Goal: Information Seeking & Learning: Check status

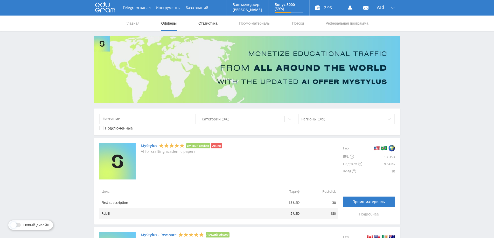
click at [212, 25] on link "Статистика" at bounding box center [208, 24] width 20 height 16
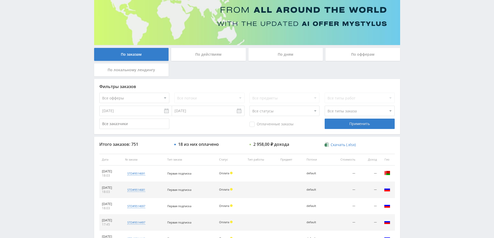
scroll to position [52, 0]
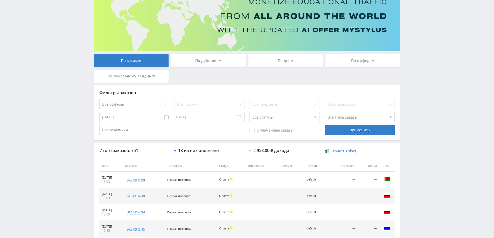
click at [281, 60] on div "По дням" at bounding box center [285, 60] width 75 height 13
click at [0, 0] on input "По дням" at bounding box center [0, 0] width 0 height 0
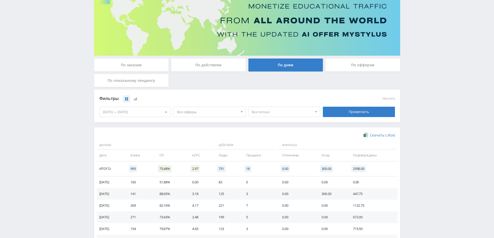
scroll to position [101, 0]
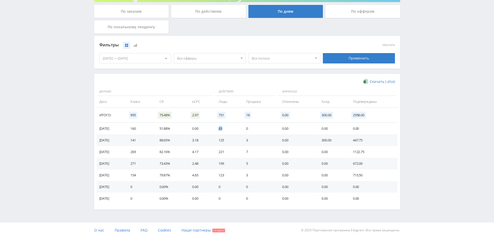
drag, startPoint x: 228, startPoint y: 130, endPoint x: 222, endPoint y: 129, distance: 6.2
click at [222, 129] on td "83" at bounding box center [226, 129] width 27 height 12
drag, startPoint x: 229, startPoint y: 141, endPoint x: 220, endPoint y: 141, distance: 8.3
click at [220, 141] on td "125" at bounding box center [226, 140] width 27 height 12
drag, startPoint x: 229, startPoint y: 129, endPoint x: 219, endPoint y: 127, distance: 10.3
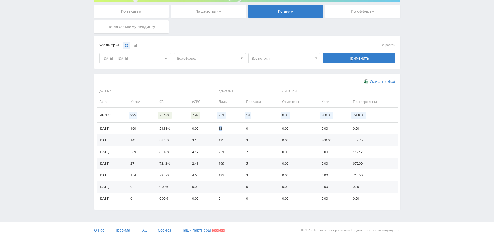
click at [219, 127] on td "83" at bounding box center [226, 129] width 27 height 12
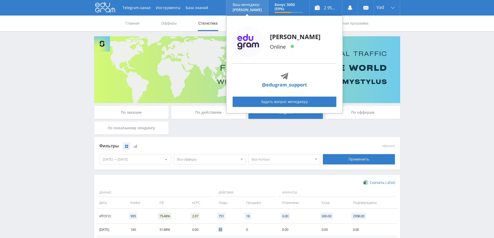
click at [280, 84] on link "@edugram_support" at bounding box center [284, 84] width 45 height 7
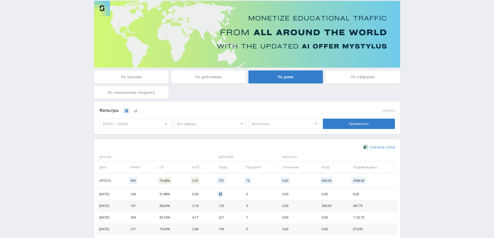
scroll to position [101, 0]
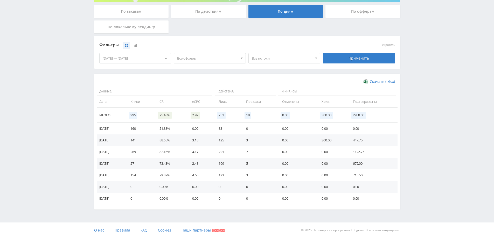
click at [248, 127] on td "0" at bounding box center [259, 129] width 36 height 12
drag, startPoint x: 249, startPoint y: 128, endPoint x: 259, endPoint y: 129, distance: 10.7
click at [259, 129] on td "0" at bounding box center [259, 129] width 36 height 12
click at [262, 129] on td "0" at bounding box center [259, 129] width 36 height 12
drag, startPoint x: 244, startPoint y: 176, endPoint x: 252, endPoint y: 177, distance: 7.8
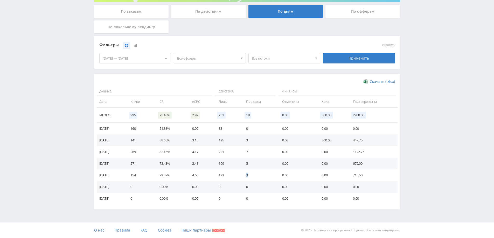
click at [252, 177] on td "3" at bounding box center [259, 175] width 36 height 12
drag, startPoint x: 204, startPoint y: 174, endPoint x: 196, endPoint y: 174, distance: 8.6
click at [196, 174] on td "4.65" at bounding box center [200, 175] width 26 height 12
click at [197, 140] on td "3.18" at bounding box center [200, 140] width 26 height 12
drag, startPoint x: 175, startPoint y: 128, endPoint x: 164, endPoint y: 127, distance: 11.2
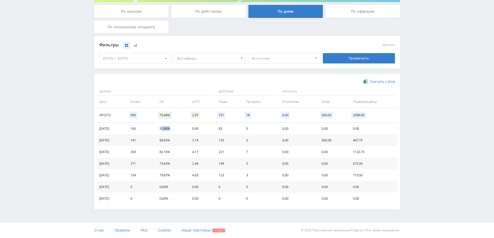
click at [165, 127] on td "51.88%" at bounding box center [170, 129] width 33 height 12
click at [167, 129] on td "51.88%" at bounding box center [170, 129] width 33 height 12
click at [206, 132] on td "0.00" at bounding box center [200, 129] width 26 height 12
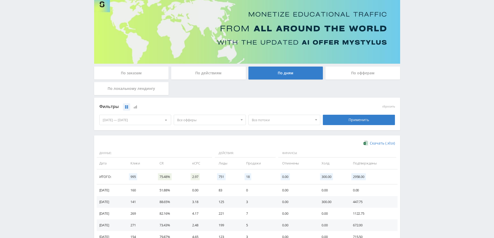
scroll to position [0, 0]
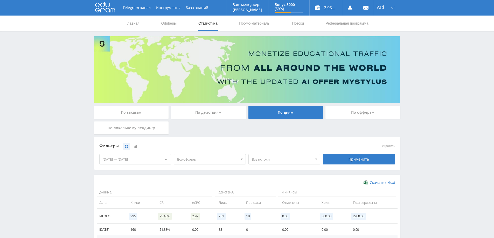
click at [352, 115] on div "По офферам" at bounding box center [362, 112] width 75 height 13
click at [0, 0] on input "По офферам" at bounding box center [0, 0] width 0 height 0
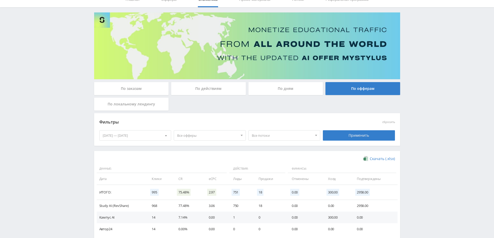
scroll to position [54, 0]
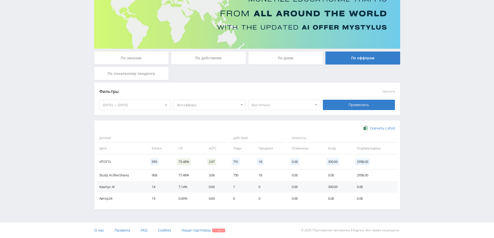
click at [127, 54] on div "По заказам" at bounding box center [131, 58] width 75 height 13
click at [0, 0] on input "По заказам" at bounding box center [0, 0] width 0 height 0
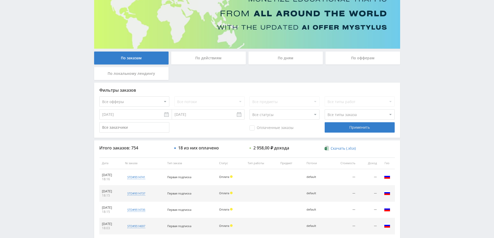
click at [282, 59] on div "По дням" at bounding box center [285, 58] width 75 height 13
click at [0, 0] on input "По дням" at bounding box center [0, 0] width 0 height 0
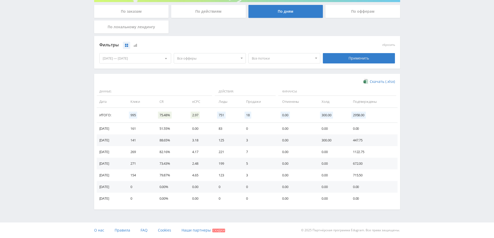
scroll to position [0, 0]
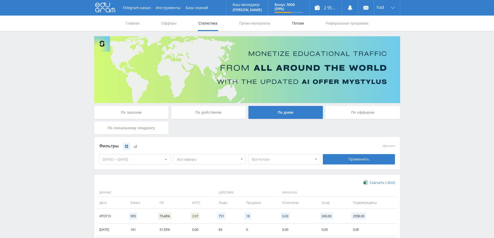
click at [301, 22] on link "Потоки" at bounding box center [297, 24] width 13 height 16
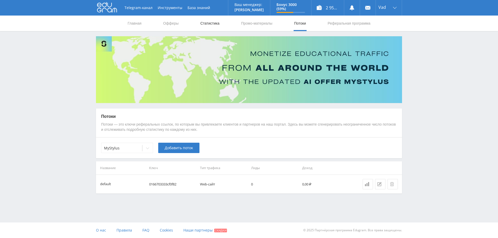
click at [204, 22] on link "Статистика" at bounding box center [210, 24] width 20 height 16
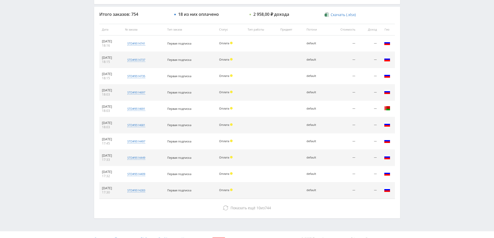
scroll to position [197, 0]
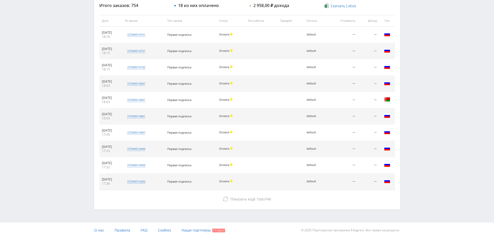
click at [229, 100] on span "Оплата" at bounding box center [224, 100] width 10 height 4
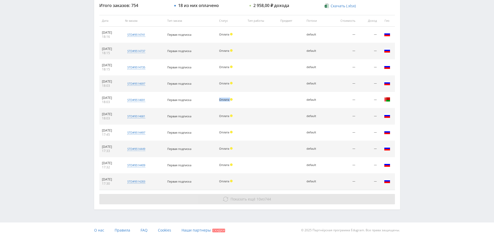
click at [245, 201] on span "Показать ещё" at bounding box center [242, 199] width 25 height 5
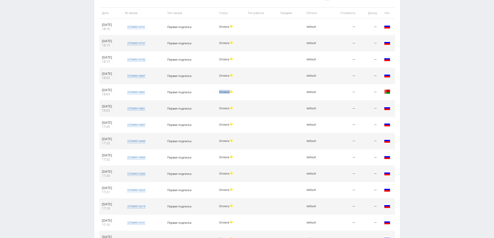
scroll to position [49, 0]
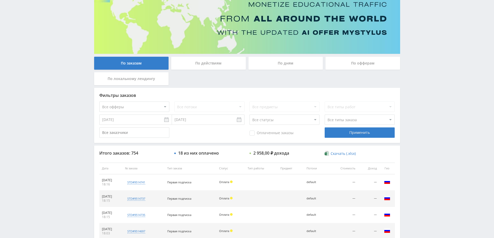
click at [123, 75] on div "По локальному лендингу" at bounding box center [131, 78] width 75 height 13
click at [0, 0] on input "По локальному лендингу" at bounding box center [0, 0] width 0 height 0
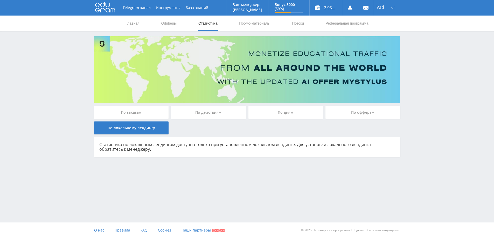
scroll to position [0, 0]
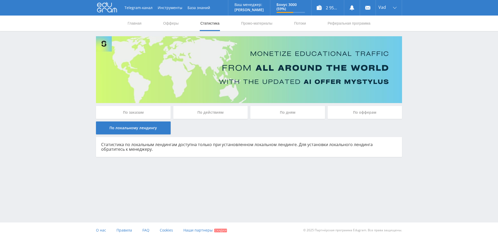
click at [201, 111] on div "По действиям" at bounding box center [210, 112] width 75 height 13
click at [0, 0] on input "По действиям" at bounding box center [0, 0] width 0 height 0
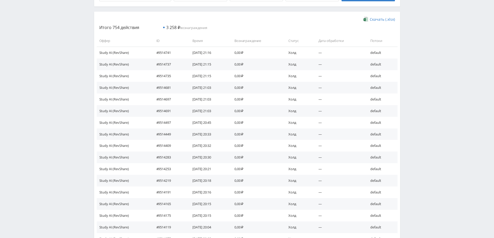
scroll to position [78, 0]
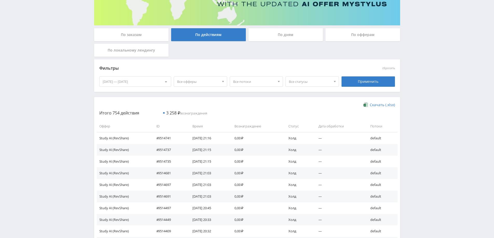
click at [189, 82] on span "Все офферы" at bounding box center [198, 82] width 42 height 10
click at [250, 102] on div "Скачать (.xlsx)" at bounding box center [246, 104] width 295 height 5
click at [251, 82] on span "Все потоки" at bounding box center [254, 82] width 42 height 10
click at [364, 34] on div "По офферам" at bounding box center [362, 34] width 75 height 13
click at [0, 0] on input "По офферам" at bounding box center [0, 0] width 0 height 0
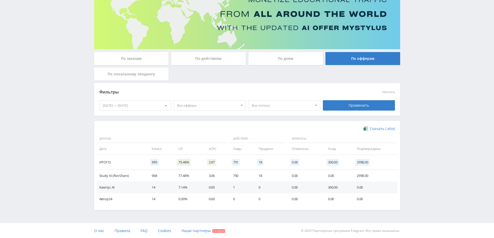
scroll to position [54, 0]
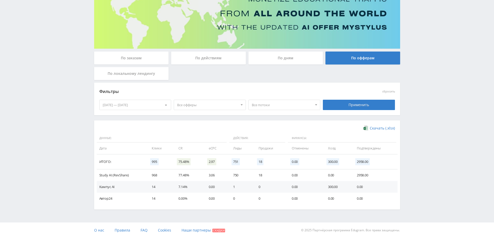
click at [286, 59] on div "По дням" at bounding box center [285, 58] width 75 height 13
click at [0, 0] on input "По дням" at bounding box center [0, 0] width 0 height 0
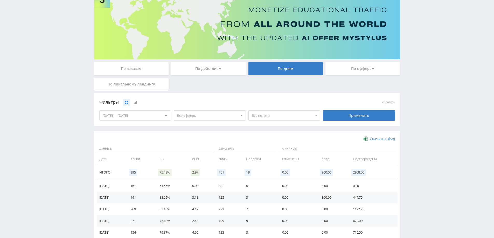
scroll to position [101, 0]
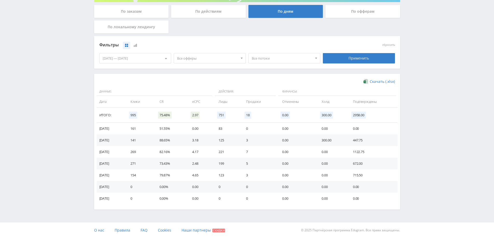
click at [252, 129] on td "0" at bounding box center [259, 129] width 36 height 12
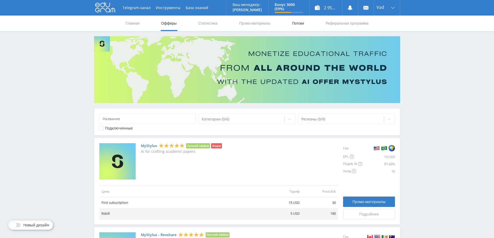
click at [304, 20] on link "Потоки" at bounding box center [297, 24] width 13 height 16
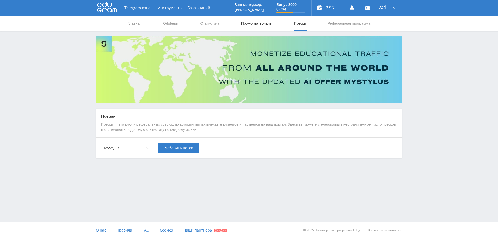
click at [263, 24] on link "Промо-материалы" at bounding box center [256, 24] width 32 height 16
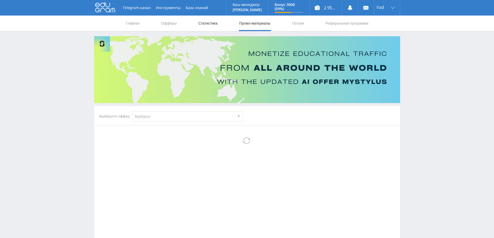
click at [201, 24] on link "Статистика" at bounding box center [208, 24] width 20 height 16
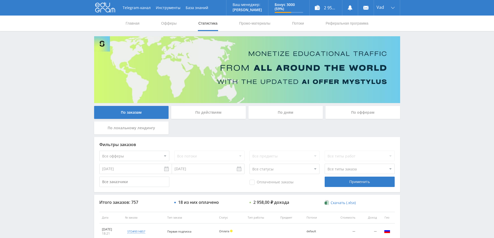
click at [290, 114] on div "По дням" at bounding box center [285, 112] width 75 height 13
click at [0, 0] on input "По дням" at bounding box center [0, 0] width 0 height 0
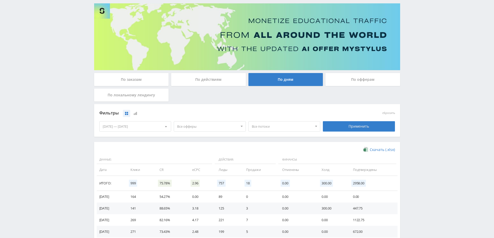
scroll to position [78, 0]
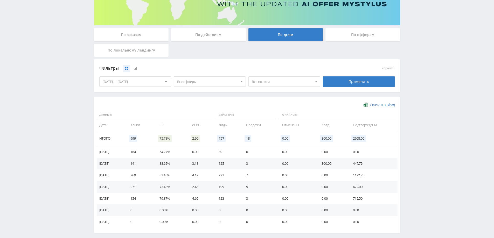
click at [147, 163] on td "141" at bounding box center [139, 164] width 29 height 12
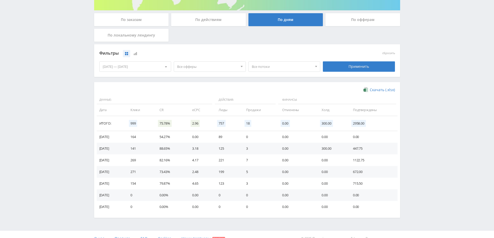
scroll to position [101, 0]
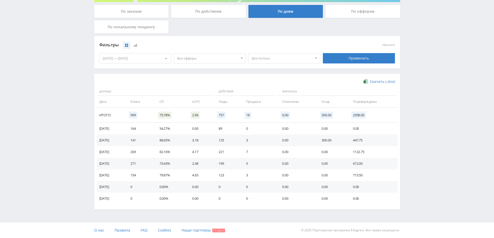
drag, startPoint x: 145, startPoint y: 199, endPoint x: 299, endPoint y: 159, distance: 158.9
click at [299, 159] on td "0.00" at bounding box center [296, 164] width 39 height 12
click at [13, 162] on div "Telegram-канал Инструменты База знаний Ваш менеджер: Alex Alex Online @edugram_…" at bounding box center [247, 68] width 494 height 339
click at [200, 231] on span "Наши партнеры" at bounding box center [195, 230] width 29 height 5
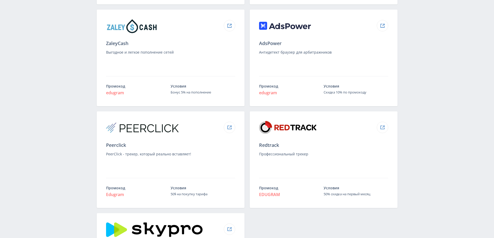
scroll to position [426, 0]
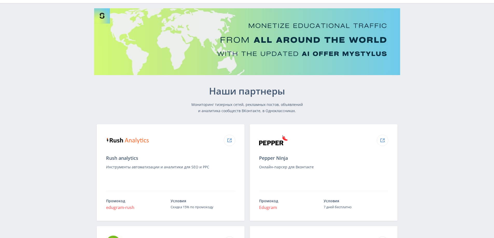
scroll to position [0, 0]
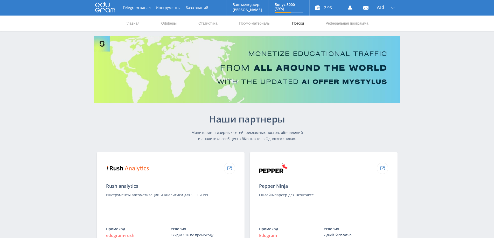
click at [303, 21] on link "Потоки" at bounding box center [297, 24] width 13 height 16
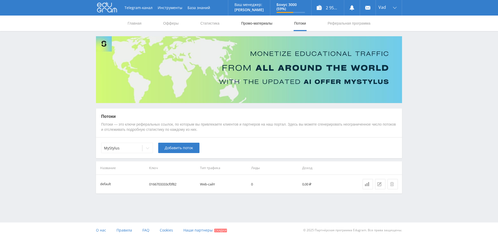
click at [258, 25] on link "Промо-материалы" at bounding box center [256, 24] width 32 height 16
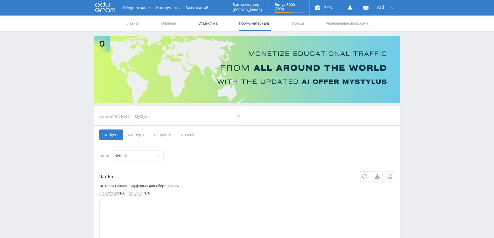
click at [202, 23] on link "Статистика" at bounding box center [208, 24] width 20 height 16
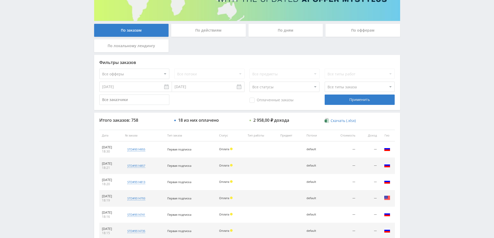
scroll to position [52, 0]
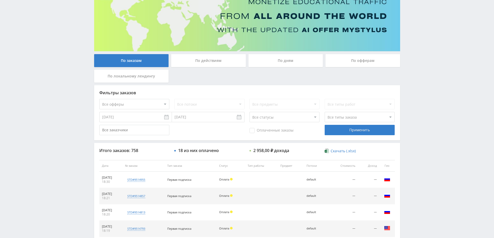
click at [281, 59] on div "По дням" at bounding box center [285, 60] width 75 height 13
click at [0, 0] on input "По дням" at bounding box center [0, 0] width 0 height 0
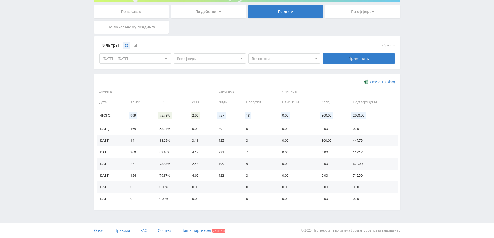
scroll to position [101, 0]
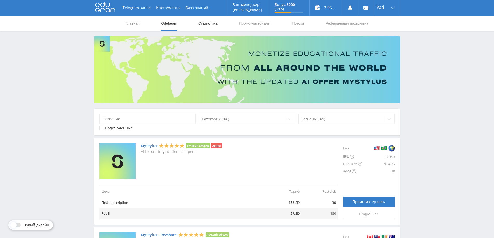
click at [207, 19] on link "Статистика" at bounding box center [208, 24] width 20 height 16
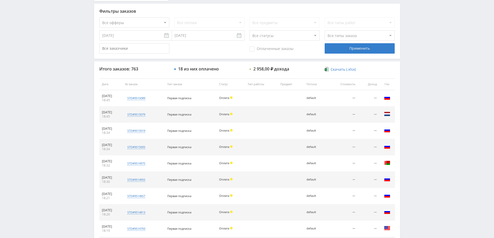
scroll to position [197, 0]
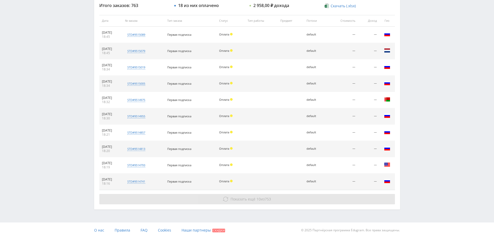
click at [240, 197] on span "Показать ещё" at bounding box center [242, 199] width 25 height 5
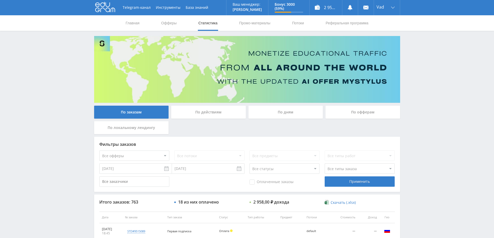
scroll to position [0, 0]
click at [293, 111] on div "По дням" at bounding box center [285, 112] width 75 height 13
click at [0, 0] on input "По дням" at bounding box center [0, 0] width 0 height 0
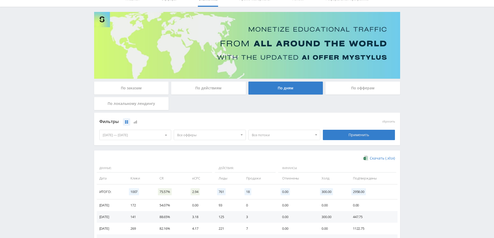
scroll to position [101, 0]
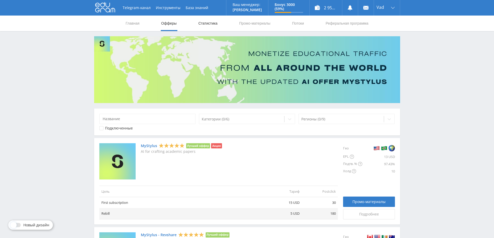
click at [201, 22] on link "Статистика" at bounding box center [208, 24] width 20 height 16
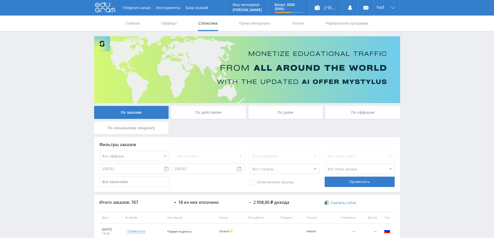
click at [283, 107] on div "По дням" at bounding box center [285, 112] width 75 height 13
click at [0, 0] on input "По дням" at bounding box center [0, 0] width 0 height 0
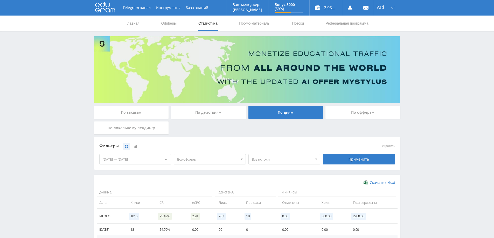
scroll to position [101, 0]
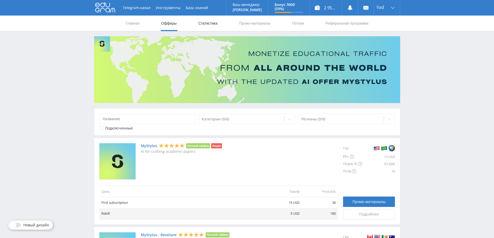
click at [210, 22] on link "Статистика" at bounding box center [208, 24] width 20 height 16
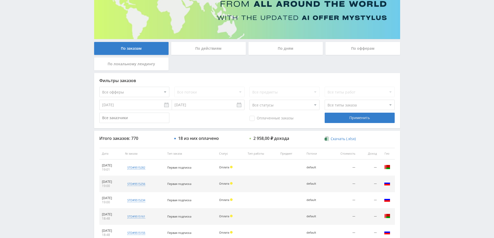
scroll to position [79, 0]
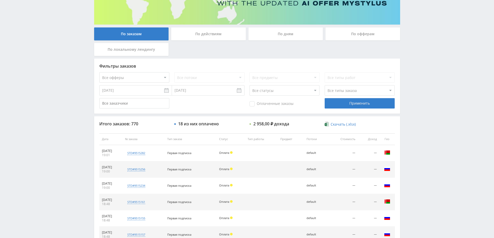
click at [290, 36] on div "По дням" at bounding box center [285, 33] width 75 height 13
click at [0, 0] on input "По дням" at bounding box center [0, 0] width 0 height 0
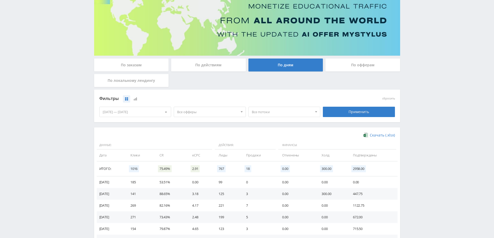
scroll to position [101, 0]
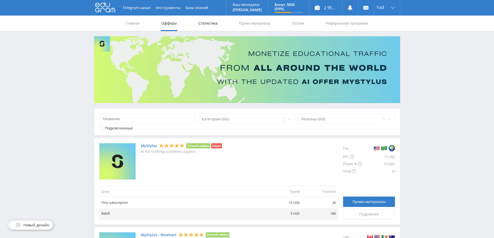
click at [206, 23] on link "Статистика" at bounding box center [208, 24] width 20 height 16
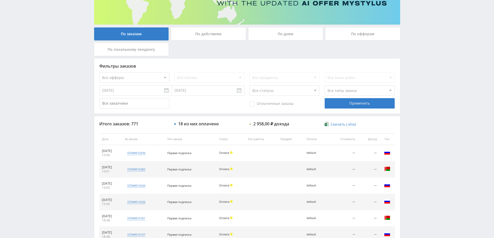
scroll to position [26, 0]
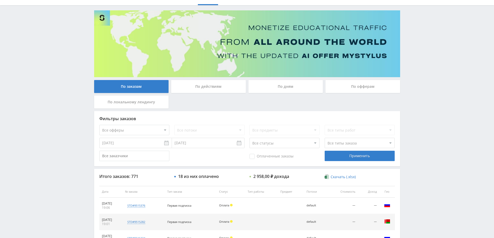
click at [277, 88] on div "По дням" at bounding box center [285, 86] width 75 height 13
click at [0, 0] on input "По дням" at bounding box center [0, 0] width 0 height 0
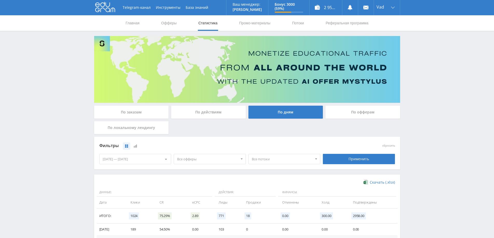
scroll to position [78, 0]
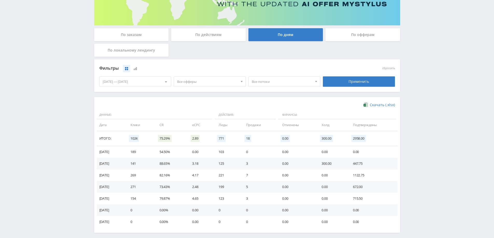
click at [290, 80] on span "Все потоки" at bounding box center [282, 82] width 61 height 10
click at [220, 82] on span "Все офферы" at bounding box center [207, 82] width 61 height 10
click at [167, 82] on div at bounding box center [166, 82] width 10 height 10
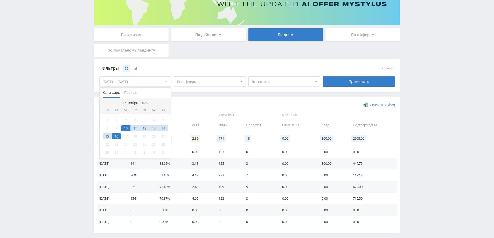
click at [247, 97] on div "Фильтры сбросить 10.09.2025 — 16.09.2025 Календарь Период Сентябрь, 2025 Пн Вт …" at bounding box center [247, 78] width 306 height 38
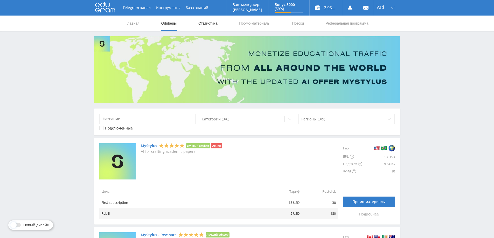
click at [203, 25] on link "Статистика" at bounding box center [208, 24] width 20 height 16
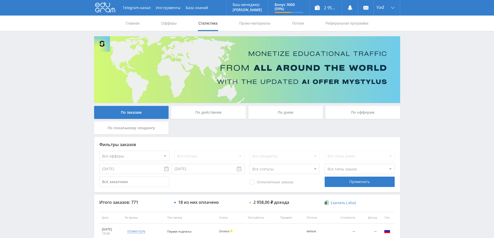
click at [275, 112] on div "По дням" at bounding box center [285, 112] width 75 height 13
click at [0, 0] on input "По дням" at bounding box center [0, 0] width 0 height 0
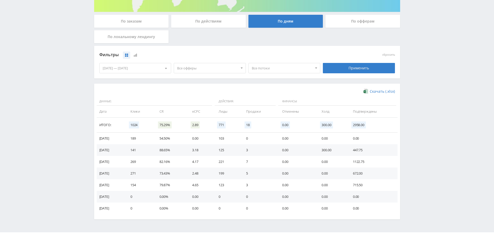
scroll to position [101, 0]
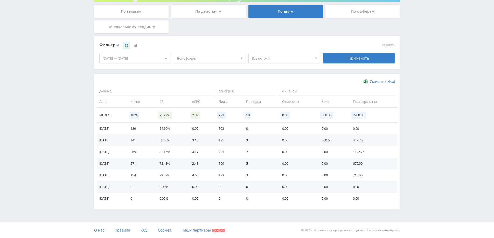
click at [110, 132] on td "[DATE]" at bounding box center [111, 129] width 29 height 12
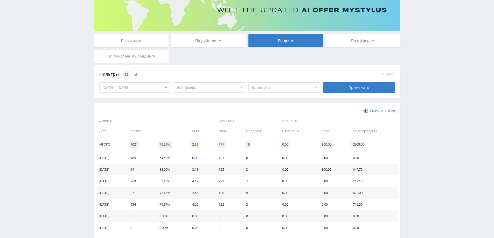
scroll to position [49, 0]
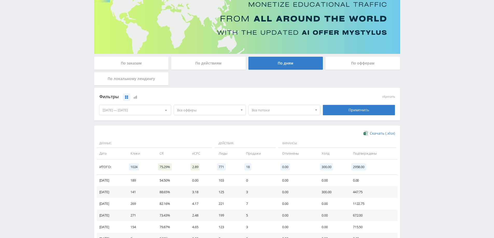
click at [207, 109] on span "Все офферы" at bounding box center [207, 110] width 61 height 10
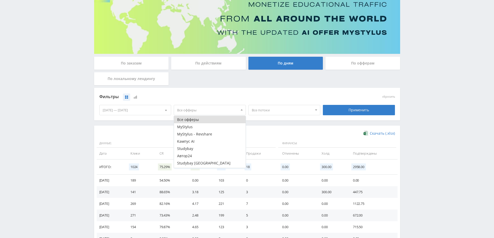
click at [273, 110] on span "Все потоки" at bounding box center [282, 110] width 61 height 10
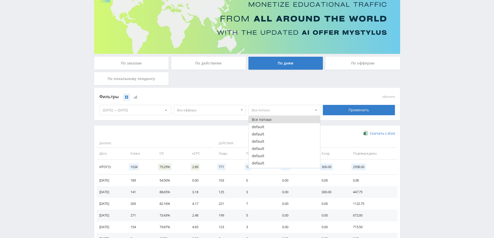
click at [303, 86] on div "По заказам По действиям По дням По офферам По локальному лендингу" at bounding box center [247, 72] width 308 height 31
click at [204, 63] on div "По действиям" at bounding box center [208, 63] width 75 height 13
click at [0, 0] on input "По действиям" at bounding box center [0, 0] width 0 height 0
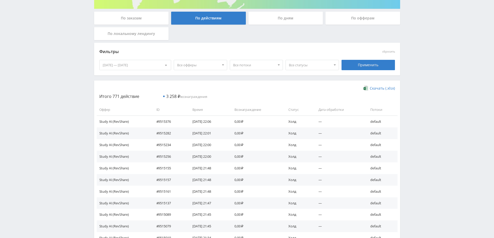
scroll to position [104, 0]
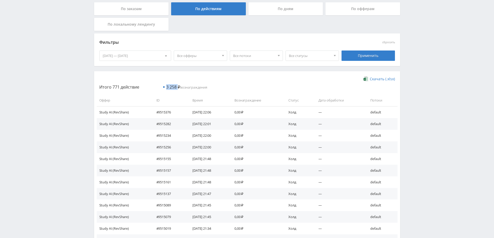
drag, startPoint x: 165, startPoint y: 87, endPoint x: 179, endPoint y: 87, distance: 14.0
click at [179, 87] on p "Итого 771 действие 3 258 ₽ вознаграждения" at bounding box center [247, 87] width 301 height 5
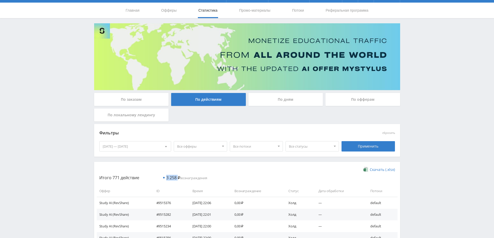
scroll to position [0, 0]
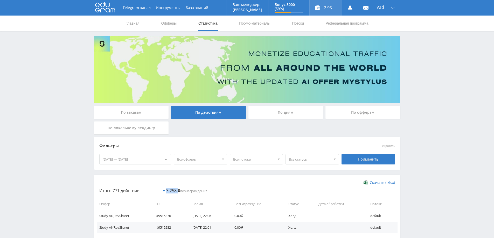
click at [331, 6] on div "2 958,00 ₽" at bounding box center [325, 8] width 32 height 16
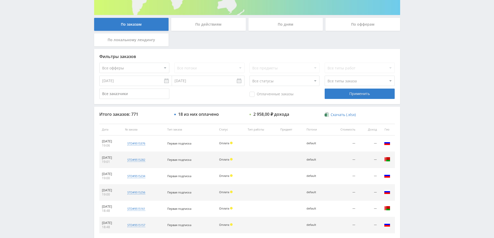
scroll to position [52, 0]
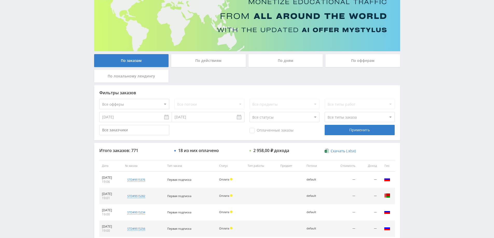
click at [301, 60] on div "По дням" at bounding box center [285, 60] width 75 height 13
click at [0, 0] on input "По дням" at bounding box center [0, 0] width 0 height 0
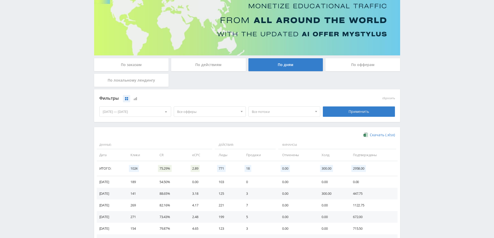
scroll to position [101, 0]
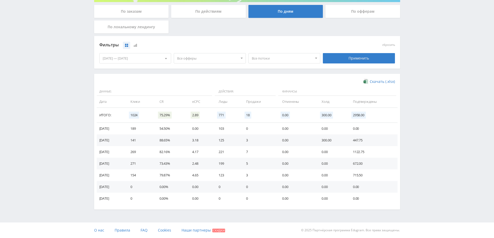
click at [266, 56] on span "Все потоки" at bounding box center [282, 58] width 61 height 10
click at [210, 58] on span "Все офферы" at bounding box center [207, 58] width 61 height 10
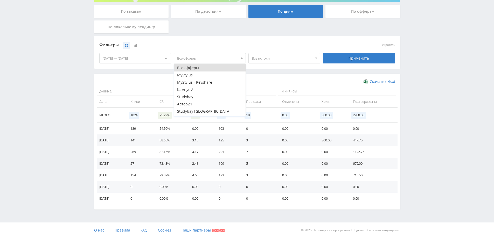
click at [140, 59] on div "[DATE] — [DATE]" at bounding box center [136, 58] width 72 height 10
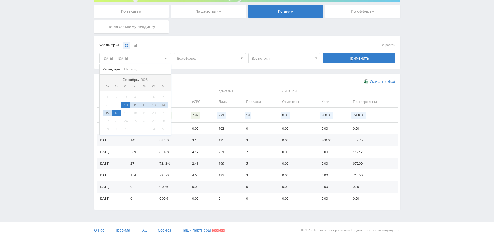
click at [193, 59] on span "Все офферы" at bounding box center [207, 58] width 61 height 10
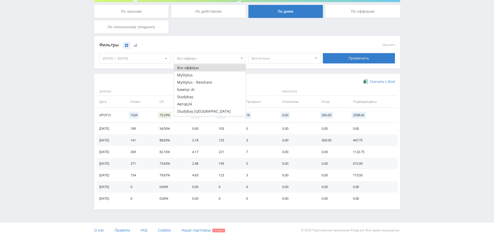
click at [270, 60] on span "Все потоки" at bounding box center [282, 58] width 61 height 10
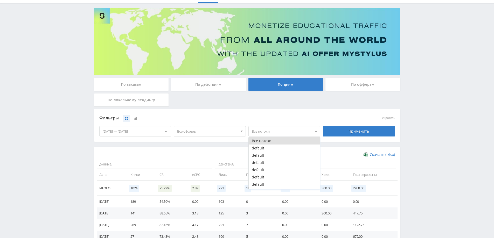
scroll to position [23, 0]
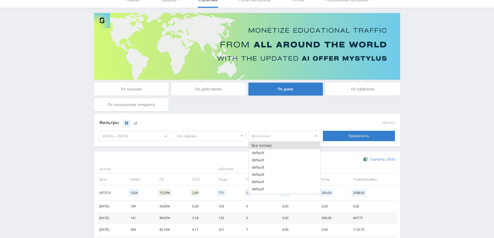
click at [205, 88] on div "По действиям" at bounding box center [208, 89] width 75 height 13
click at [0, 0] on input "По действиям" at bounding box center [0, 0] width 0 height 0
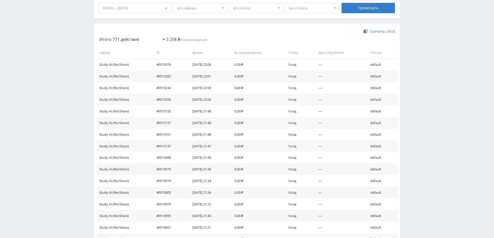
scroll to position [74, 0]
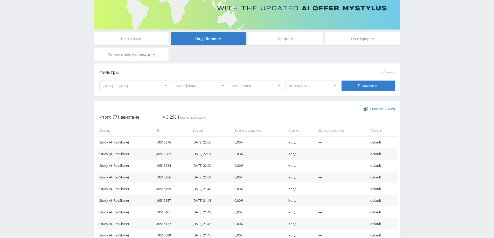
click at [281, 41] on div "По дням" at bounding box center [285, 38] width 75 height 13
click at [0, 0] on input "По дням" at bounding box center [0, 0] width 0 height 0
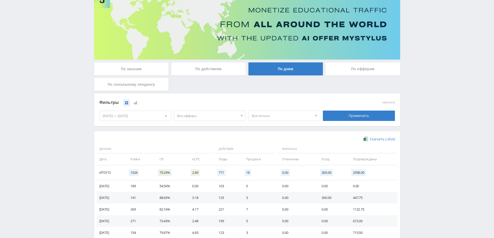
scroll to position [0, 0]
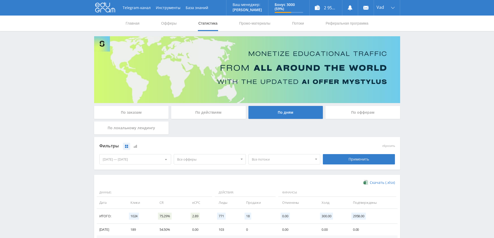
click at [363, 111] on div "По офферам" at bounding box center [362, 112] width 75 height 13
click at [0, 0] on input "По офферам" at bounding box center [0, 0] width 0 height 0
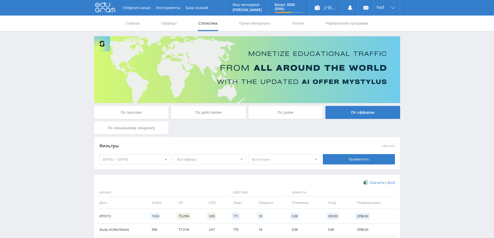
click at [295, 111] on div "По дням" at bounding box center [285, 112] width 75 height 13
click at [0, 0] on input "По дням" at bounding box center [0, 0] width 0 height 0
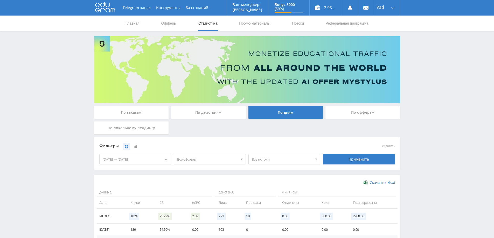
click at [218, 112] on div "По действиям" at bounding box center [208, 112] width 75 height 13
click at [0, 0] on input "По действиям" at bounding box center [0, 0] width 0 height 0
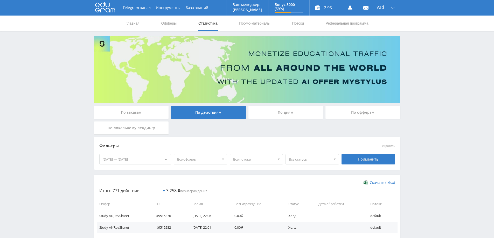
click at [139, 119] on div "По заказам" at bounding box center [131, 114] width 77 height 16
click at [130, 111] on div "По заказам" at bounding box center [131, 112] width 75 height 13
click at [0, 0] on input "По заказам" at bounding box center [0, 0] width 0 height 0
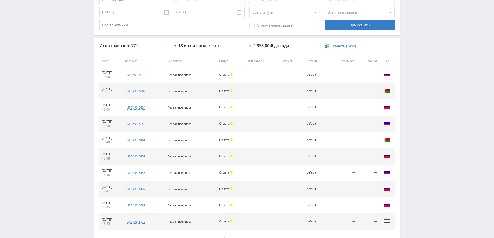
scroll to position [104, 0]
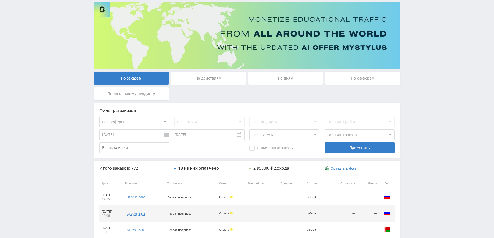
scroll to position [104, 0]
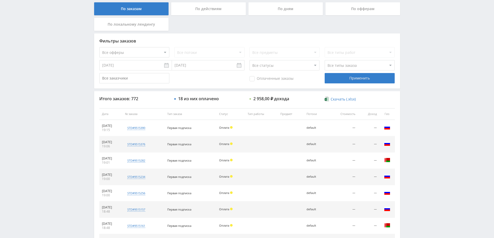
click at [186, 111] on th "Тип заказа" at bounding box center [191, 114] width 52 height 12
click at [182, 112] on th "Тип заказа" at bounding box center [191, 114] width 52 height 12
drag, startPoint x: 109, startPoint y: 116, endPoint x: 116, endPoint y: 113, distance: 7.8
click at [109, 116] on th "Дата" at bounding box center [110, 114] width 23 height 12
click at [290, 65] on select "Все статусы В аукционе В работе На гарантии Завершен Возврат Черновик" at bounding box center [284, 65] width 70 height 10
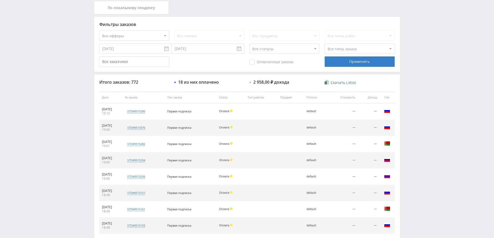
scroll to position [130, 0]
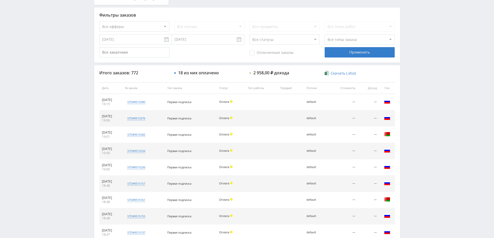
click at [291, 41] on select "Все статусы В аукционе В работе На гарантии Завершен Возврат Черновик" at bounding box center [284, 39] width 70 height 10
select select "3"
click at [249, 34] on select "Все статусы В аукционе В работе На гарантии Завершен Возврат Черновик" at bounding box center [284, 39] width 70 height 10
click at [345, 53] on div "Применить" at bounding box center [359, 52] width 70 height 10
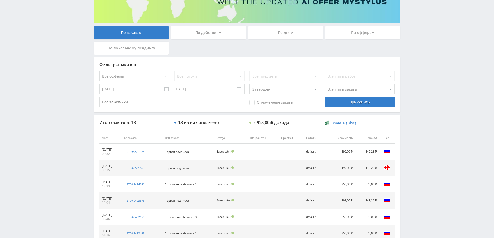
scroll to position [67, 0]
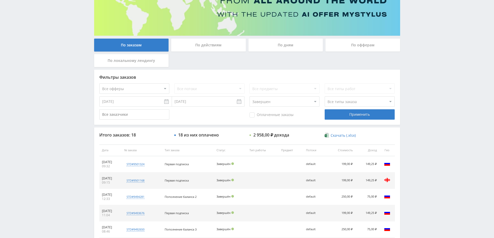
click at [261, 136] on div "2 958,00 ₽ дохода" at bounding box center [271, 135] width 36 height 5
click at [300, 43] on div "По дням" at bounding box center [285, 45] width 75 height 13
click at [0, 0] on input "По дням" at bounding box center [0, 0] width 0 height 0
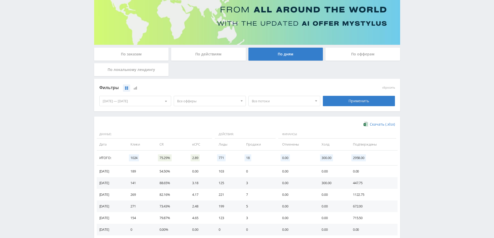
scroll to position [0, 0]
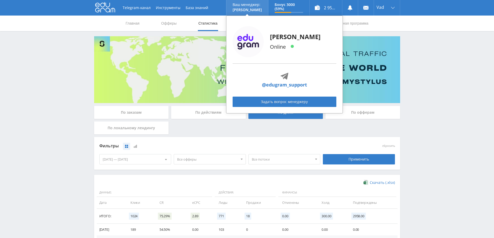
click at [248, 10] on p "[PERSON_NAME]" at bounding box center [246, 10] width 29 height 4
click at [289, 101] on link "Задать вопрос менеджеру" at bounding box center [284, 102] width 104 height 10
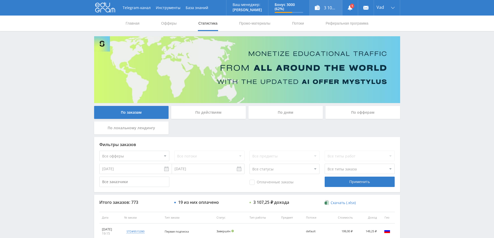
click at [325, 6] on div "3 107,25 ₽" at bounding box center [325, 8] width 32 height 16
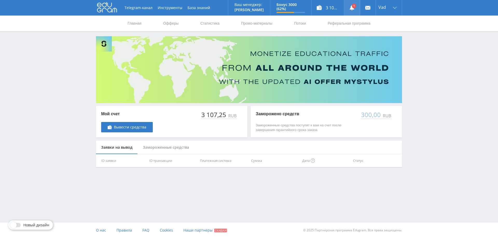
click at [348, 9] on link at bounding box center [352, 8] width 16 height 16
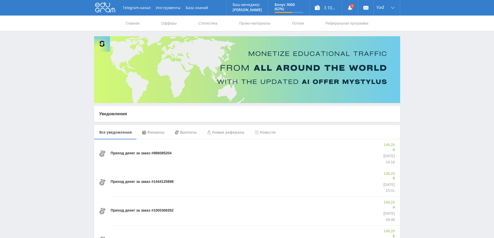
click at [151, 133] on div "Финансы" at bounding box center [153, 132] width 33 height 15
click at [190, 133] on div "Выплаты" at bounding box center [185, 132] width 32 height 15
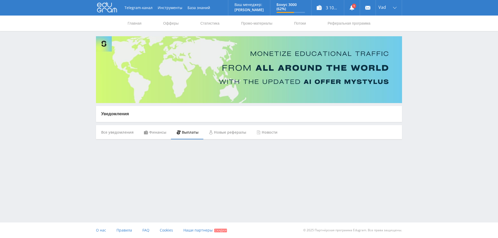
click at [226, 132] on div "Новые рефералы" at bounding box center [227, 132] width 48 height 15
click at [265, 133] on div "Новости" at bounding box center [266, 132] width 31 height 15
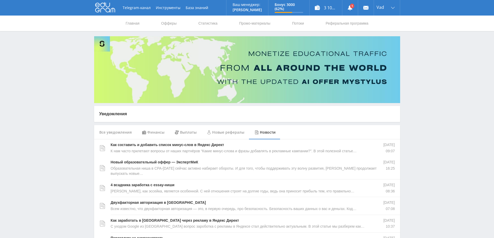
click at [110, 133] on div "Все уведомления" at bounding box center [115, 132] width 43 height 15
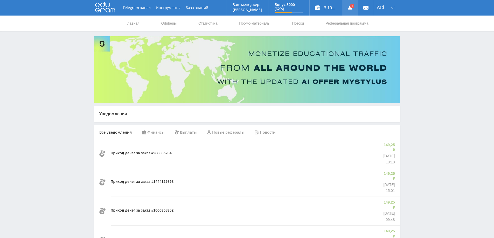
click at [348, 4] on link at bounding box center [350, 8] width 16 height 16
click at [154, 130] on div "Финансы" at bounding box center [153, 132] width 33 height 15
click at [185, 132] on div "Выплаты" at bounding box center [185, 132] width 32 height 15
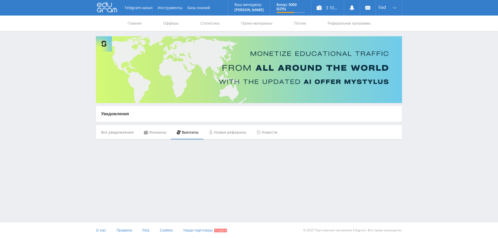
click at [235, 134] on div "Новые рефералы" at bounding box center [227, 132] width 48 height 15
click at [273, 134] on div "Новости" at bounding box center [266, 132] width 31 height 15
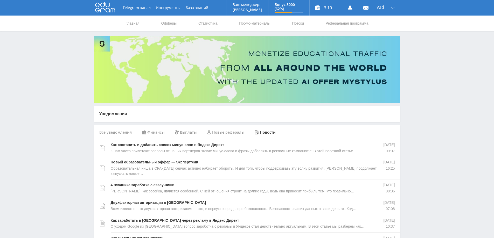
click at [129, 137] on div "Все уведомления" at bounding box center [115, 132] width 43 height 15
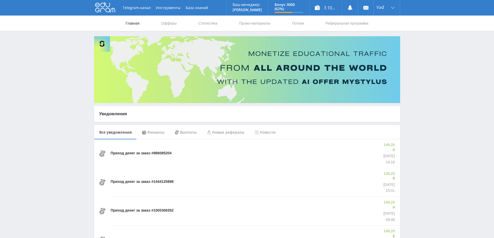
click at [132, 22] on link "Главная" at bounding box center [132, 24] width 15 height 16
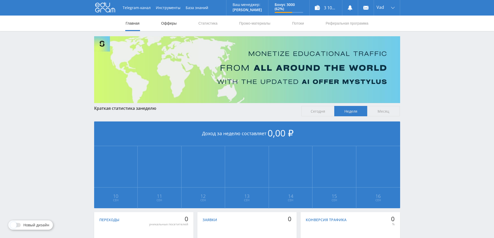
click at [168, 24] on link "Офферы" at bounding box center [169, 24] width 17 height 16
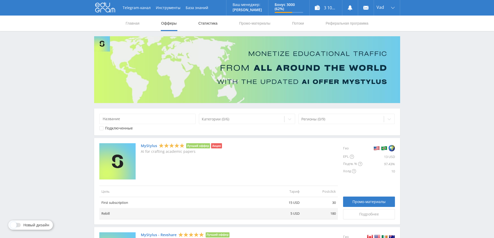
click at [200, 22] on link "Статистика" at bounding box center [208, 24] width 20 height 16
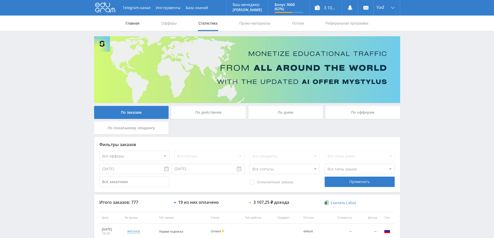
click at [129, 22] on link "Главная" at bounding box center [132, 24] width 15 height 16
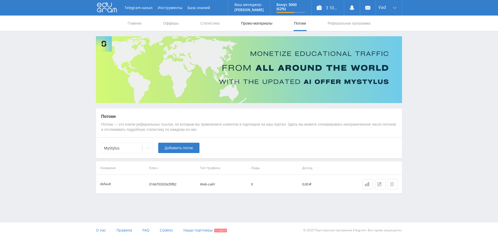
click at [265, 24] on link "Промо-материалы" at bounding box center [256, 24] width 32 height 16
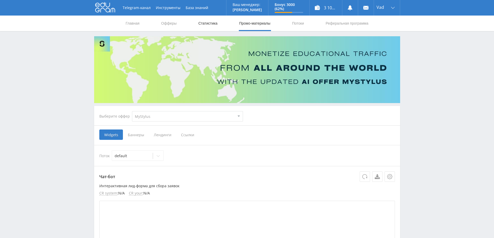
click at [208, 25] on link "Статистика" at bounding box center [208, 24] width 20 height 16
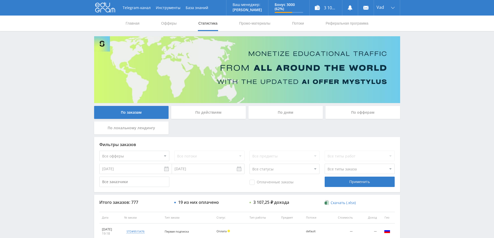
click at [288, 112] on div "По дням" at bounding box center [285, 112] width 75 height 13
click at [0, 0] on input "По дням" at bounding box center [0, 0] width 0 height 0
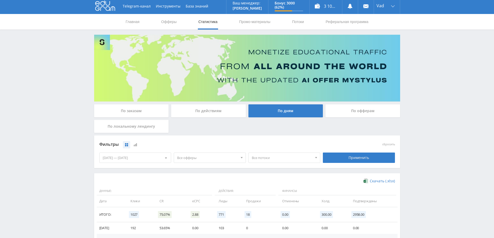
scroll to position [101, 0]
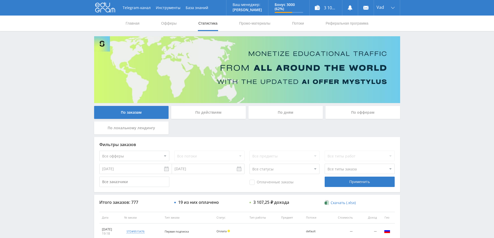
click at [276, 115] on div "По дням" at bounding box center [285, 112] width 75 height 13
click at [0, 0] on input "По дням" at bounding box center [0, 0] width 0 height 0
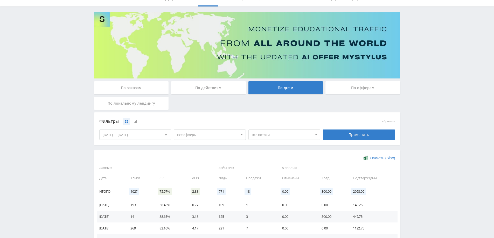
scroll to position [23, 0]
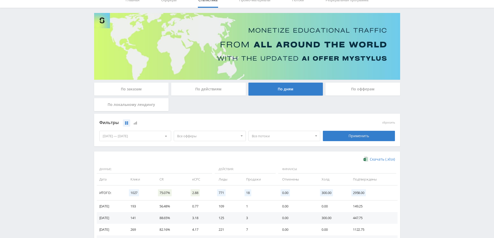
click at [192, 132] on span "Все офферы" at bounding box center [207, 136] width 61 height 10
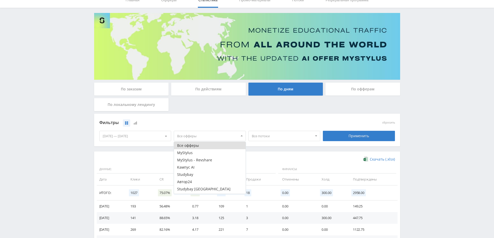
click at [193, 132] on span "Все офферы" at bounding box center [207, 136] width 61 height 10
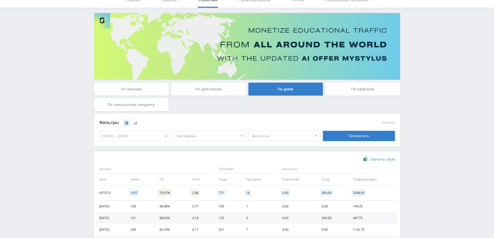
click at [266, 134] on span "Все потоки" at bounding box center [282, 136] width 61 height 10
click at [131, 134] on div "[DATE] — [DATE]" at bounding box center [136, 136] width 72 height 10
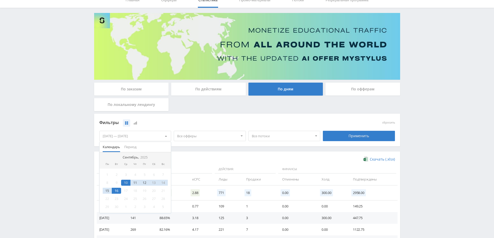
click at [115, 192] on div "16" at bounding box center [116, 191] width 9 height 6
click at [112, 189] on div "16" at bounding box center [116, 191] width 9 height 6
click at [132, 182] on div "11" at bounding box center [134, 183] width 9 height 6
click at [108, 191] on div "15" at bounding box center [107, 191] width 9 height 6
click at [114, 190] on div "16" at bounding box center [116, 191] width 9 height 6
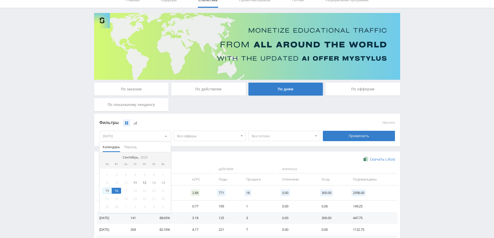
click at [107, 191] on div "15" at bounding box center [107, 191] width 9 height 6
click at [116, 191] on div "16" at bounding box center [116, 191] width 9 height 6
click at [125, 191] on div "17" at bounding box center [125, 191] width 9 height 6
click at [130, 190] on div "17" at bounding box center [125, 191] width 9 height 6
click at [136, 184] on div "11" at bounding box center [134, 183] width 9 height 6
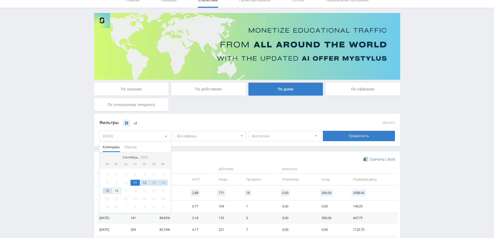
click at [121, 193] on div "16" at bounding box center [116, 191] width 9 height 6
click at [106, 191] on div "15" at bounding box center [107, 191] width 9 height 6
click at [116, 191] on div "16" at bounding box center [116, 191] width 9 height 6
click at [109, 191] on div "15" at bounding box center [107, 191] width 9 height 6
click at [118, 191] on div "16" at bounding box center [116, 191] width 9 height 6
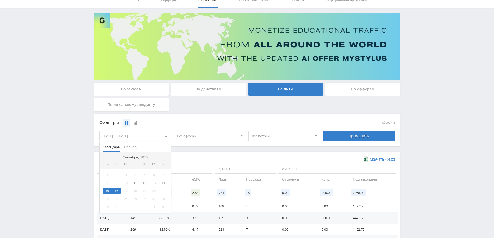
click at [133, 190] on div "18" at bounding box center [134, 191] width 9 height 6
click at [133, 183] on div "11" at bounding box center [134, 183] width 9 height 6
click at [122, 184] on div "10" at bounding box center [125, 183] width 9 height 6
click at [117, 192] on div "16" at bounding box center [116, 191] width 9 height 6
click at [115, 191] on div "16" at bounding box center [116, 191] width 9 height 6
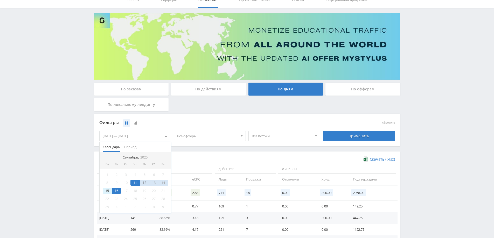
click at [106, 191] on div "15" at bounding box center [107, 191] width 9 height 6
click at [116, 190] on div "16" at bounding box center [116, 191] width 9 height 6
click at [212, 167] on span "Данные:" at bounding box center [155, 169] width 116 height 9
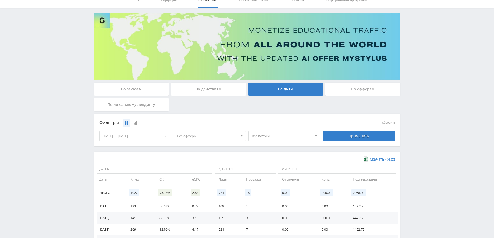
click at [233, 86] on div "По действиям" at bounding box center [208, 89] width 75 height 13
click at [0, 0] on input "По действиям" at bounding box center [0, 0] width 0 height 0
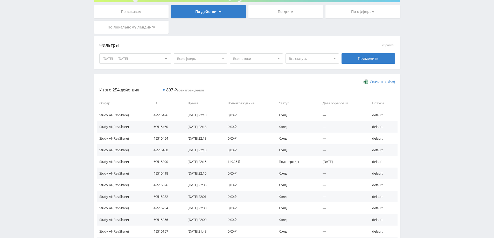
scroll to position [104, 0]
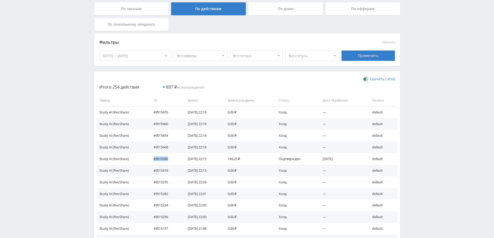
drag, startPoint x: 168, startPoint y: 160, endPoint x: 152, endPoint y: 160, distance: 16.3
click at [152, 160] on td "#9515390" at bounding box center [165, 159] width 34 height 12
copy td "#9515390"
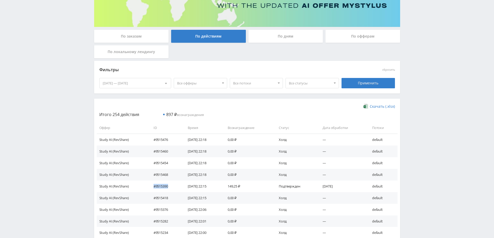
scroll to position [26, 0]
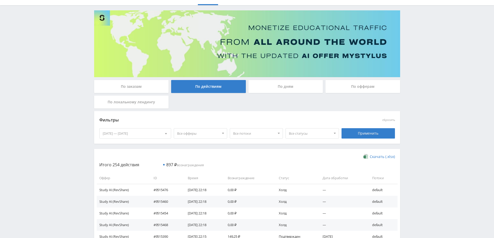
click at [360, 86] on div "По офферам" at bounding box center [362, 86] width 75 height 13
click at [0, 0] on input "По офферам" at bounding box center [0, 0] width 0 height 0
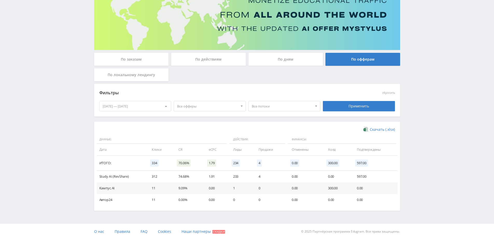
scroll to position [54, 0]
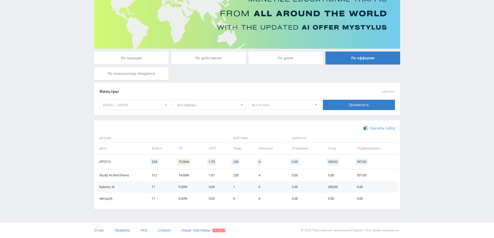
click at [156, 105] on div "15.09.2025 — 16.09.2025" at bounding box center [136, 105] width 72 height 10
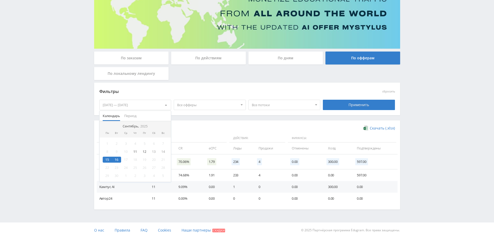
click at [116, 158] on div "16" at bounding box center [116, 160] width 9 height 6
click at [111, 159] on div "15" at bounding box center [107, 160] width 9 height 6
click at [207, 104] on span "Все офферы" at bounding box center [207, 105] width 61 height 10
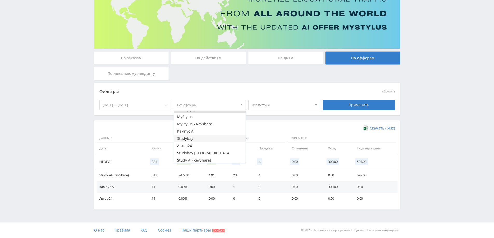
scroll to position [6, 0]
click at [197, 158] on button "Study AI (RevShare)" at bounding box center [210, 158] width 72 height 7
click at [271, 118] on div "Фильтры сбросить 15.09.2025 — 16.09.2025 Календарь Период Сентябрь, 2025 Пн Вт …" at bounding box center [247, 102] width 306 height 38
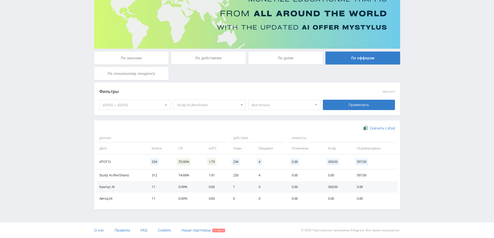
click at [295, 103] on span "Все потоки" at bounding box center [282, 105] width 61 height 10
drag, startPoint x: 296, startPoint y: 103, endPoint x: 302, endPoint y: 104, distance: 6.5
click at [296, 103] on span "Все потоки" at bounding box center [282, 105] width 61 height 10
click at [358, 104] on div "Применить" at bounding box center [359, 105] width 72 height 10
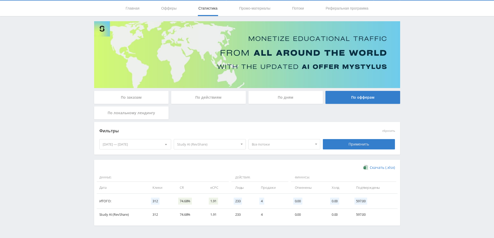
scroll to position [31, 0]
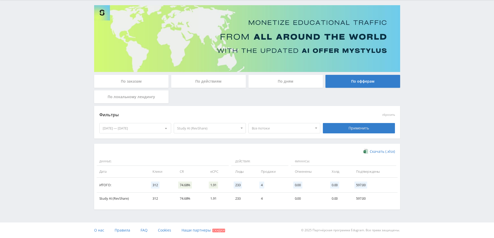
click at [284, 81] on div "По дням" at bounding box center [285, 81] width 75 height 13
click at [0, 0] on input "По дням" at bounding box center [0, 0] width 0 height 0
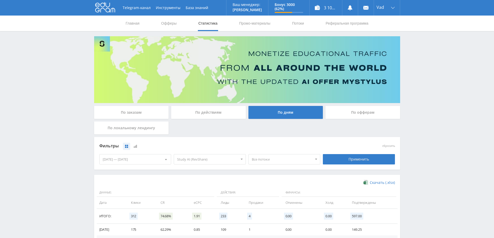
scroll to position [43, 0]
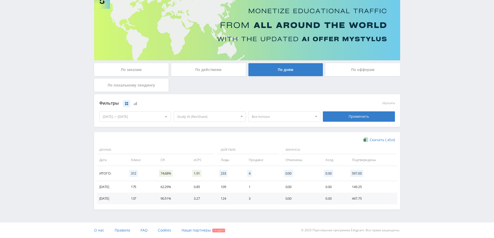
click at [243, 190] on td "109" at bounding box center [229, 187] width 28 height 12
click at [221, 189] on td "109" at bounding box center [229, 187] width 28 height 12
click at [225, 187] on td "109" at bounding box center [229, 187] width 28 height 12
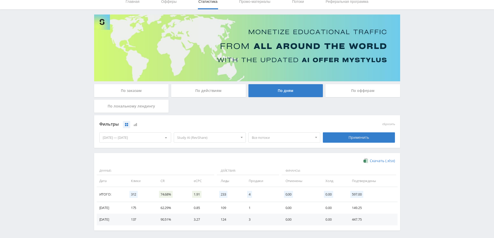
scroll to position [0, 0]
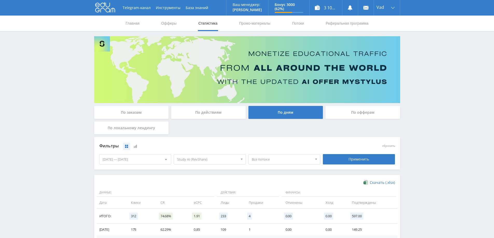
click at [219, 111] on div "По действиям" at bounding box center [208, 112] width 75 height 13
click at [0, 0] on input "По действиям" at bounding box center [0, 0] width 0 height 0
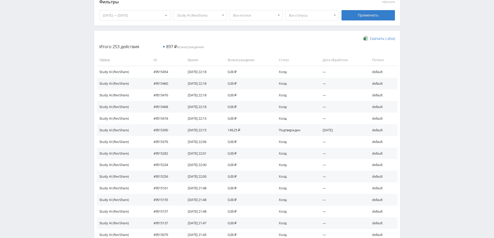
scroll to position [100, 0]
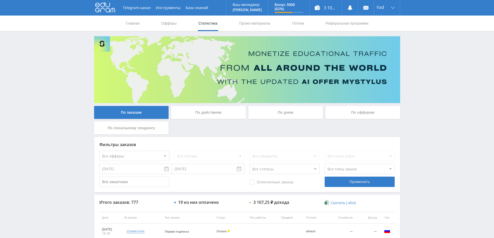
click at [282, 111] on div "По дням" at bounding box center [285, 112] width 75 height 13
click at [0, 0] on input "По дням" at bounding box center [0, 0] width 0 height 0
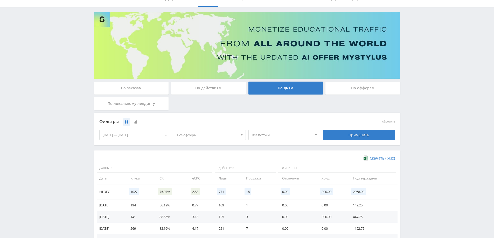
scroll to position [101, 0]
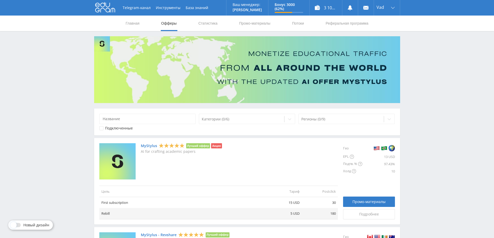
click at [18, 226] on div at bounding box center [15, 225] width 9 height 4
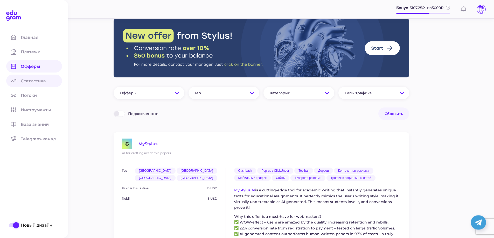
click at [29, 80] on span "Статистика" at bounding box center [36, 81] width 31 height 5
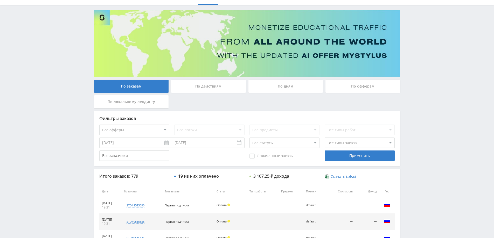
scroll to position [26, 0]
click at [284, 87] on div "По дням" at bounding box center [285, 86] width 75 height 13
click at [0, 0] on input "По дням" at bounding box center [0, 0] width 0 height 0
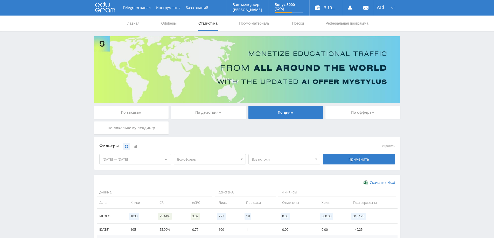
scroll to position [78, 0]
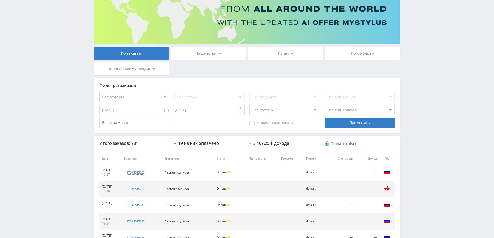
scroll to position [41, 0]
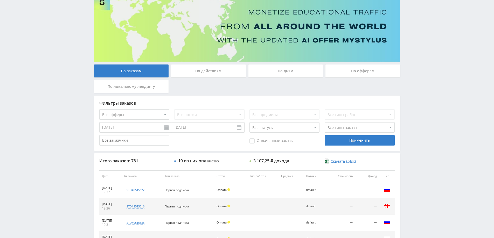
click at [293, 72] on div "По дням" at bounding box center [285, 71] width 75 height 13
click at [0, 0] on input "По дням" at bounding box center [0, 0] width 0 height 0
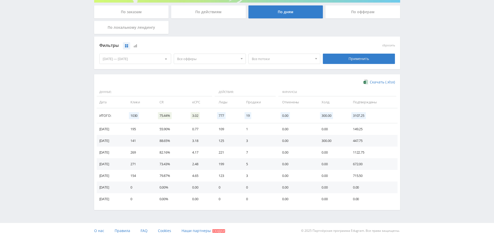
scroll to position [101, 0]
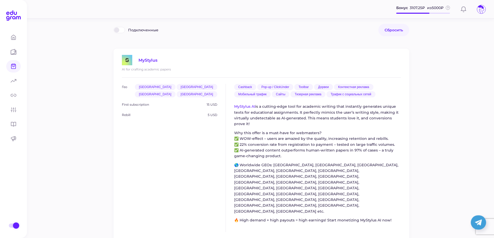
scroll to position [104, 0]
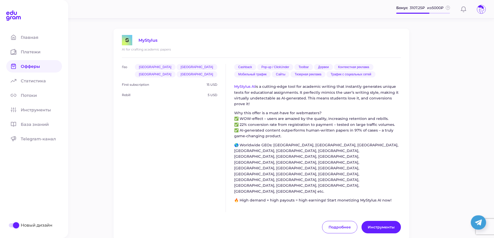
click at [15, 226] on span at bounding box center [16, 225] width 6 height 6
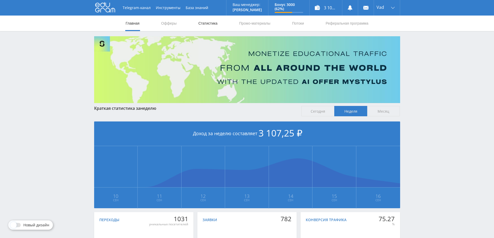
click at [207, 26] on link "Статистика" at bounding box center [208, 24] width 20 height 16
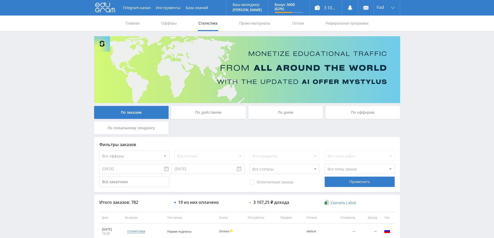
click at [294, 114] on div "По дням" at bounding box center [285, 112] width 75 height 13
click at [0, 0] on input "По дням" at bounding box center [0, 0] width 0 height 0
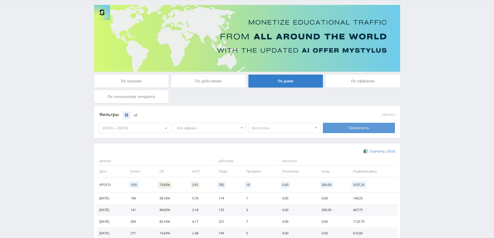
scroll to position [101, 0]
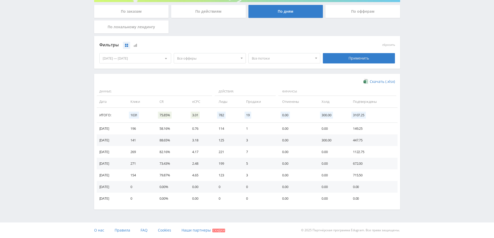
click at [21, 50] on div "Telegram-канал Инструменты База знаний Ваш менеджер: [PERSON_NAME] Online @edug…" at bounding box center [247, 68] width 494 height 339
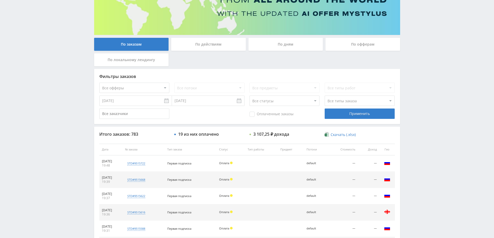
scroll to position [67, 0]
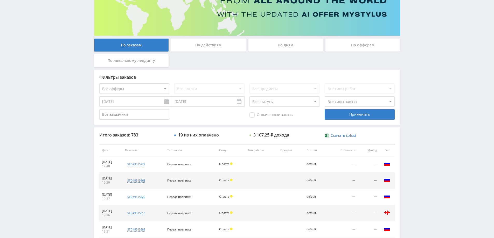
click at [305, 48] on div "По дням" at bounding box center [285, 45] width 75 height 13
click at [0, 0] on input "По дням" at bounding box center [0, 0] width 0 height 0
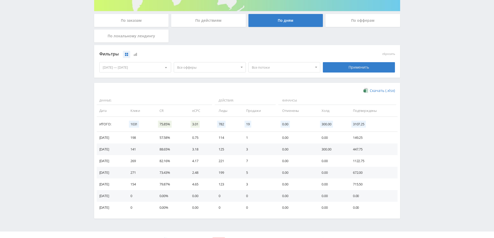
scroll to position [101, 0]
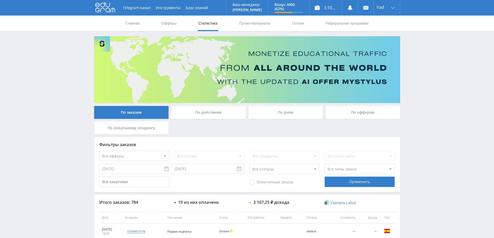
click at [289, 111] on div "По дням" at bounding box center [285, 112] width 75 height 13
click at [0, 0] on input "По дням" at bounding box center [0, 0] width 0 height 0
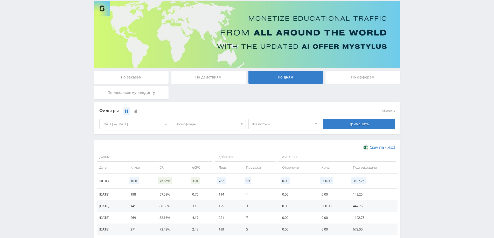
scroll to position [101, 0]
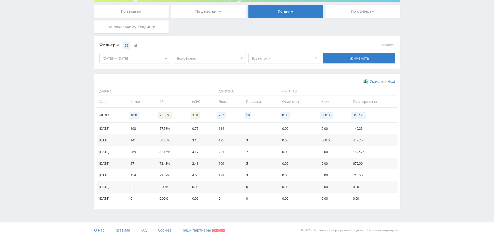
click at [32, 149] on div "Telegram-канал Инструменты База знаний Ваш менеджер: Alex Alex Online @edugram_…" at bounding box center [247, 68] width 494 height 339
click at [11, 127] on div "Telegram-канал Инструменты База знаний Ваш менеджер: Alex Alex Online @edugram_…" at bounding box center [247, 68] width 494 height 339
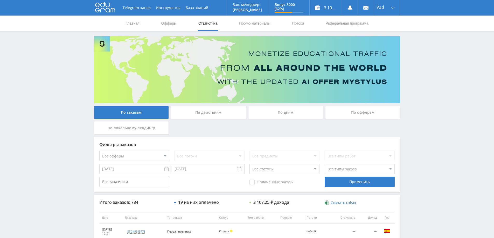
click at [293, 112] on div "По дням" at bounding box center [285, 112] width 75 height 13
click at [0, 0] on input "По дням" at bounding box center [0, 0] width 0 height 0
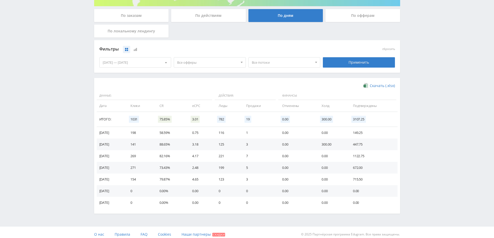
scroll to position [101, 0]
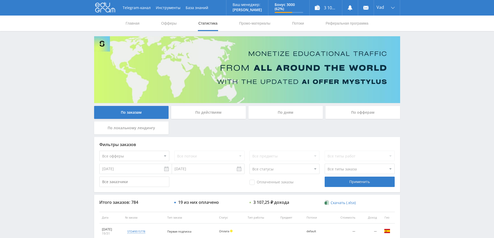
click at [287, 114] on div "По дням" at bounding box center [285, 112] width 75 height 13
click at [0, 0] on input "По дням" at bounding box center [0, 0] width 0 height 0
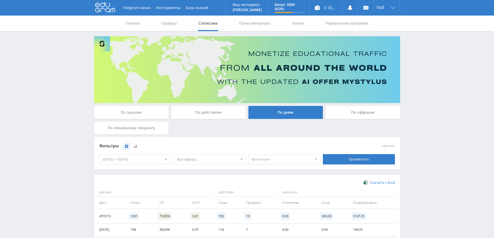
scroll to position [52, 0]
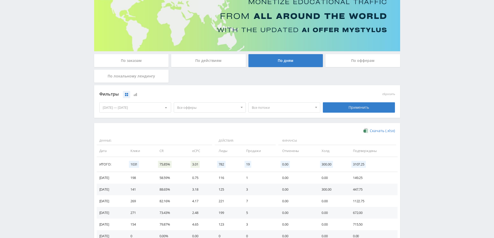
click at [211, 71] on div "По заказам По действиям По дням По офферам По локальному лендингу" at bounding box center [247, 69] width 308 height 31
click at [208, 63] on div "По действиям" at bounding box center [208, 60] width 75 height 13
click at [0, 0] on input "По действиям" at bounding box center [0, 0] width 0 height 0
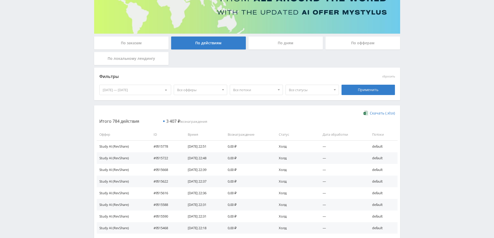
scroll to position [0, 0]
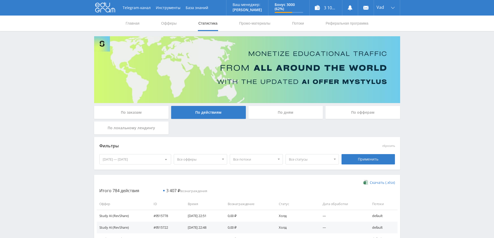
click at [284, 113] on div "По дням" at bounding box center [285, 112] width 75 height 13
click at [0, 0] on input "По дням" at bounding box center [0, 0] width 0 height 0
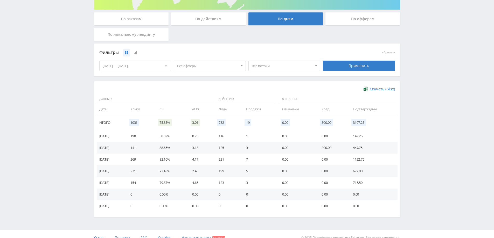
scroll to position [101, 0]
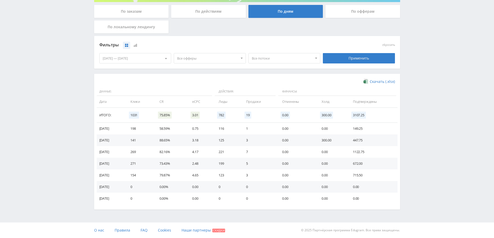
click at [361, 9] on div "По офферам" at bounding box center [362, 11] width 75 height 13
click at [0, 0] on input "По офферам" at bounding box center [0, 0] width 0 height 0
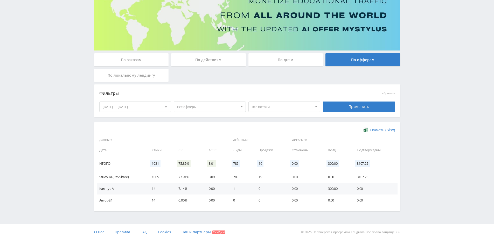
scroll to position [54, 0]
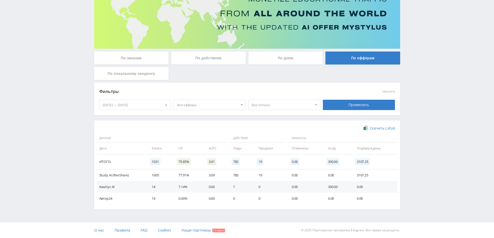
click at [276, 58] on div "По дням" at bounding box center [285, 58] width 75 height 13
click at [0, 0] on input "По дням" at bounding box center [0, 0] width 0 height 0
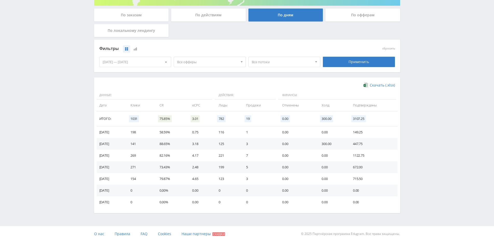
scroll to position [101, 0]
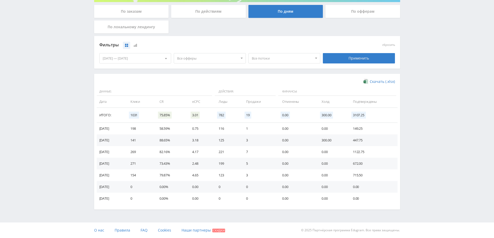
click at [30, 79] on div "Telegram-канал Инструменты База знаний Ваш менеджер: [PERSON_NAME] Online @edug…" at bounding box center [247, 68] width 494 height 339
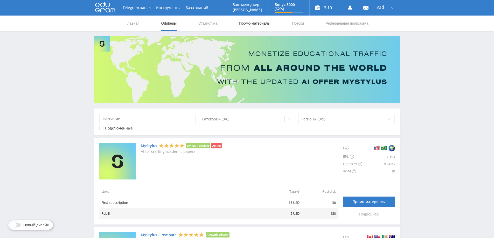
click at [257, 22] on link "Промо-материалы" at bounding box center [254, 24] width 32 height 16
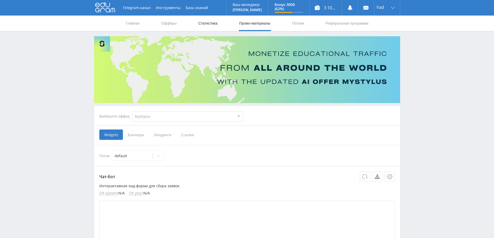
click at [210, 24] on link "Статистика" at bounding box center [208, 24] width 20 height 16
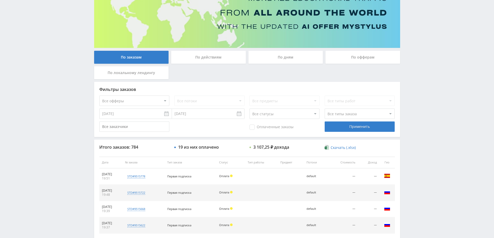
scroll to position [52, 0]
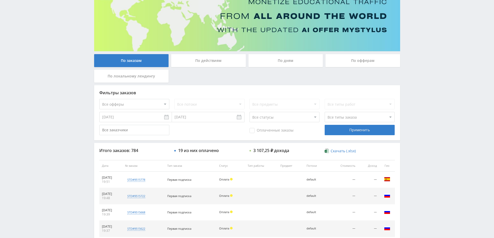
click at [282, 61] on div "По дням" at bounding box center [285, 60] width 75 height 13
click at [0, 0] on input "По дням" at bounding box center [0, 0] width 0 height 0
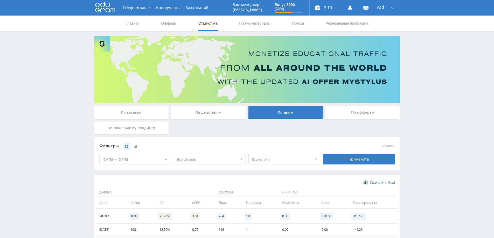
scroll to position [101, 0]
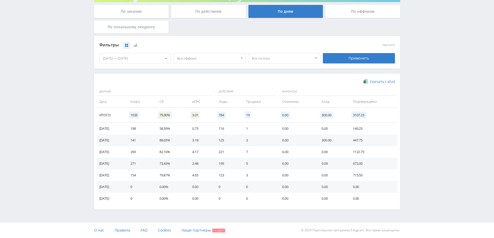
click at [23, 84] on div "Telegram-канал Инструменты База знаний Ваш менеджер: [PERSON_NAME] Online @edug…" at bounding box center [247, 68] width 494 height 339
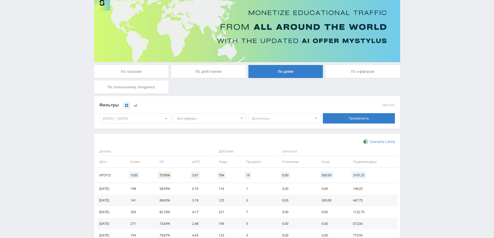
scroll to position [0, 0]
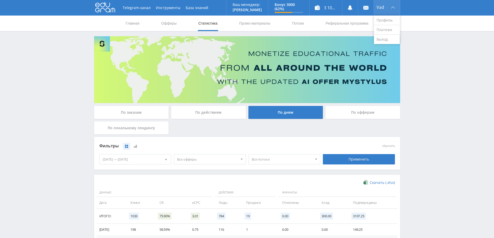
click at [380, 6] on span "Vad" at bounding box center [380, 7] width 8 height 4
click at [383, 19] on link "Профиль" at bounding box center [387, 21] width 26 height 10
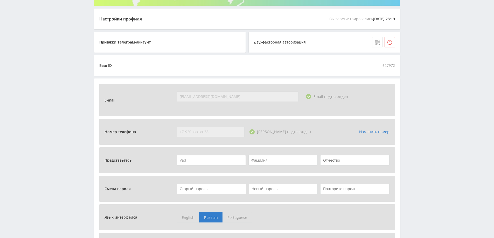
scroll to position [165, 0]
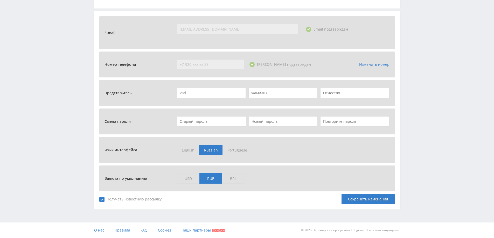
click at [1, 107] on div "Telegram-канал Инструменты База знаний Ваш менеджер: [PERSON_NAME] Online @edug…" at bounding box center [247, 36] width 494 height 403
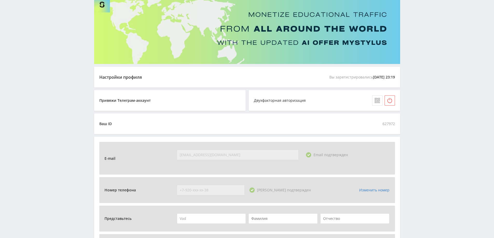
scroll to position [35, 0]
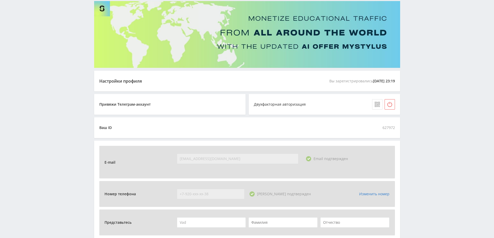
click at [110, 102] on span "Привяжи Телеграм-аккаунт" at bounding box center [126, 104] width 54 height 10
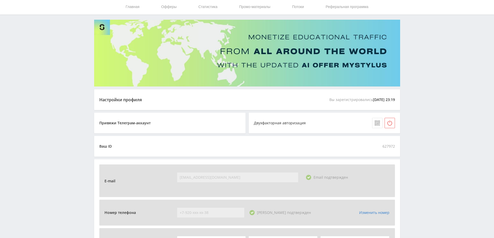
scroll to position [0, 0]
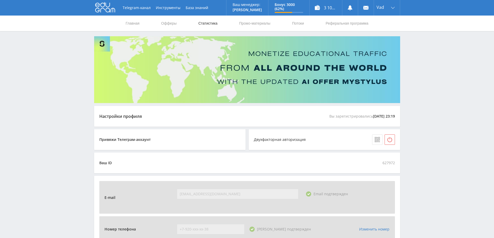
click at [202, 24] on link "Статистика" at bounding box center [208, 24] width 20 height 16
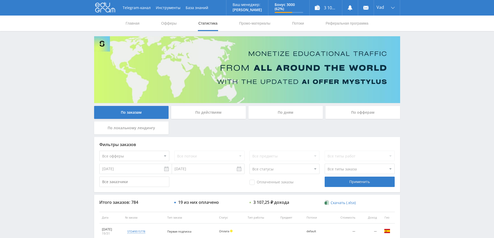
click at [265, 112] on div "По дням" at bounding box center [285, 112] width 75 height 13
click at [0, 0] on input "По дням" at bounding box center [0, 0] width 0 height 0
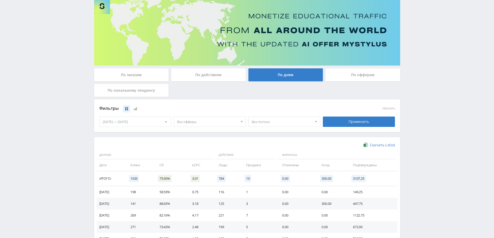
scroll to position [101, 0]
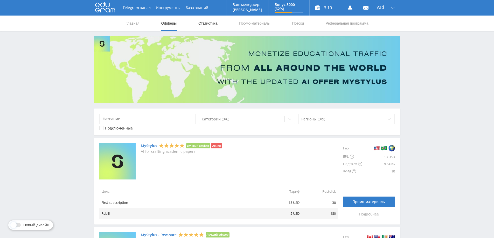
click at [204, 21] on link "Статистика" at bounding box center [208, 24] width 20 height 16
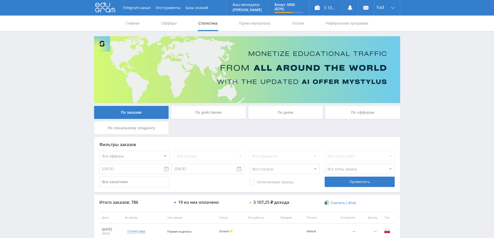
click at [280, 117] on div "По дням" at bounding box center [285, 112] width 75 height 13
click at [0, 0] on input "По дням" at bounding box center [0, 0] width 0 height 0
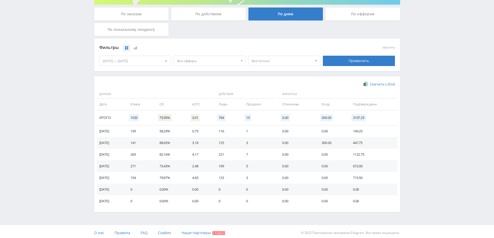
scroll to position [101, 0]
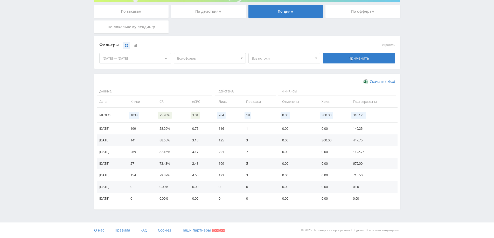
click at [15, 96] on div "Telegram-канал Инструменты База знаний Ваш менеджер: [PERSON_NAME] Online @edug…" at bounding box center [247, 68] width 494 height 339
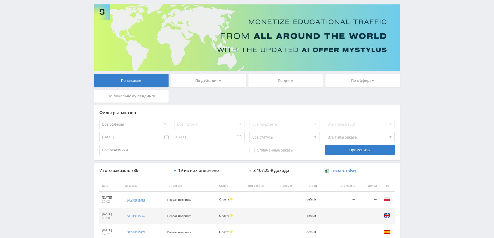
scroll to position [78, 0]
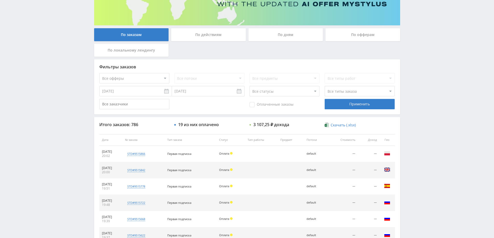
click at [293, 36] on div "По дням" at bounding box center [285, 34] width 75 height 13
click at [0, 0] on input "По дням" at bounding box center [0, 0] width 0 height 0
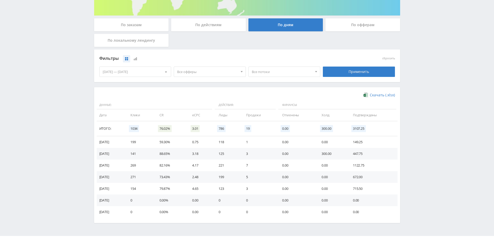
scroll to position [101, 0]
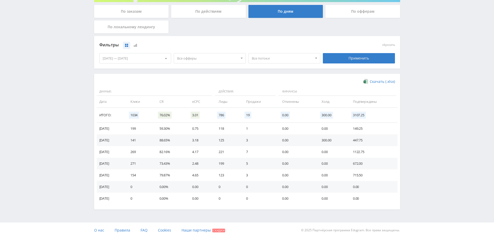
click at [7, 151] on div "Telegram-канал Инструменты База знаний Ваш менеджер: [PERSON_NAME] Online @edug…" at bounding box center [247, 68] width 494 height 339
click at [31, 177] on div "Telegram-канал Инструменты База знаний Ваш менеджер: [PERSON_NAME] Online @edug…" at bounding box center [247, 68] width 494 height 339
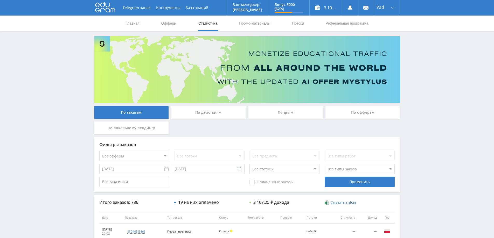
click at [295, 114] on div "По дням" at bounding box center [285, 112] width 75 height 13
click at [0, 0] on input "По дням" at bounding box center [0, 0] width 0 height 0
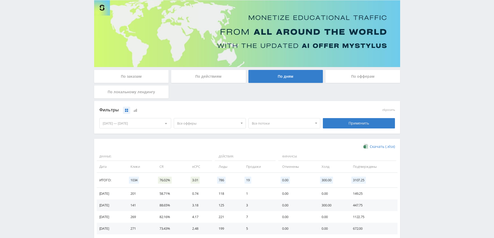
scroll to position [101, 0]
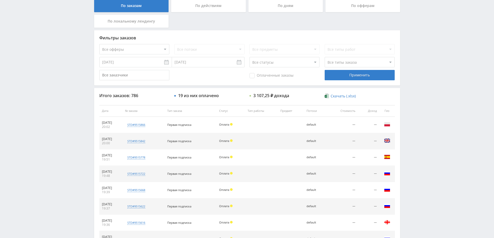
scroll to position [67, 0]
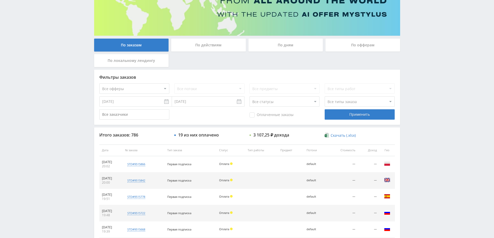
click at [283, 47] on div "По дням" at bounding box center [285, 45] width 75 height 13
click at [0, 0] on input "По дням" at bounding box center [0, 0] width 0 height 0
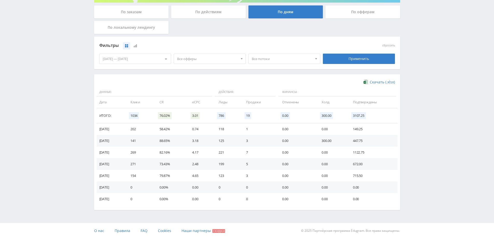
scroll to position [101, 0]
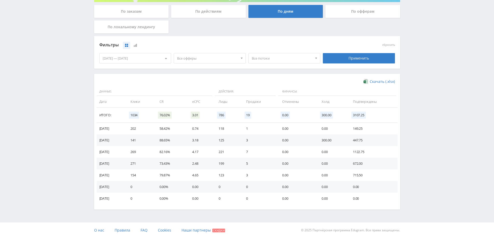
click at [12, 119] on div "Telegram-канал Инструменты База знаний Ваш менеджер: Alex Alex Online @edugram_…" at bounding box center [247, 68] width 494 height 339
click at [28, 166] on div "Telegram-канал Инструменты База знаний Ваш менеджер: Alex Alex Online @edugram_…" at bounding box center [247, 68] width 494 height 339
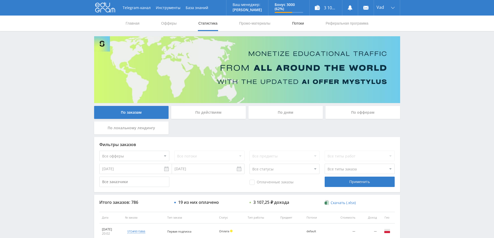
click at [292, 22] on link "Потоки" at bounding box center [297, 24] width 13 height 16
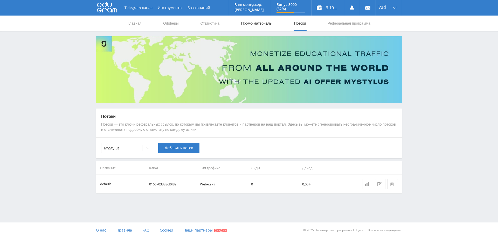
click at [267, 24] on link "Промо-материалы" at bounding box center [256, 24] width 32 height 16
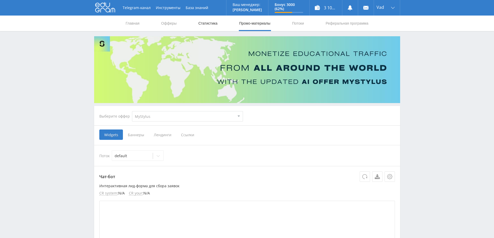
click at [206, 24] on link "Статистика" at bounding box center [208, 24] width 20 height 16
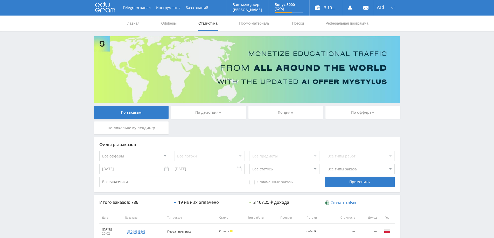
click at [284, 109] on div "По дням" at bounding box center [285, 112] width 75 height 13
click at [0, 0] on input "По дням" at bounding box center [0, 0] width 0 height 0
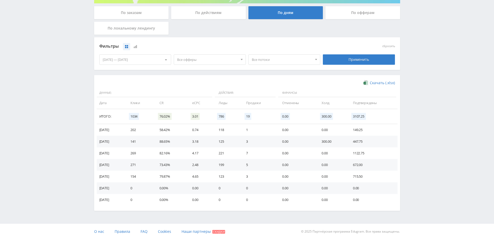
scroll to position [101, 0]
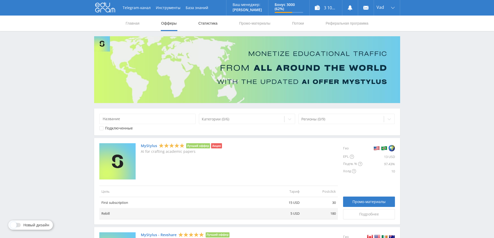
click at [214, 18] on link "Статистика" at bounding box center [208, 24] width 20 height 16
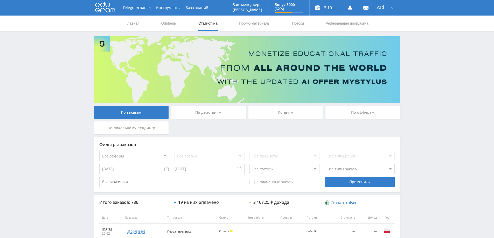
click at [300, 112] on div "По дням" at bounding box center [285, 112] width 75 height 13
click at [0, 0] on input "По дням" at bounding box center [0, 0] width 0 height 0
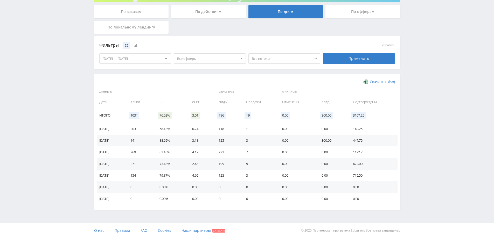
scroll to position [101, 0]
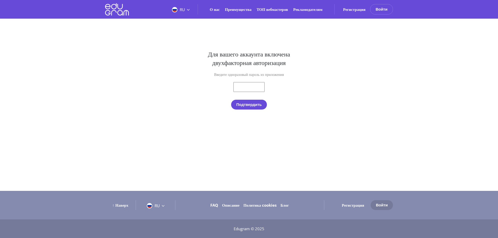
type input "nablinova1984@gmail.com"
type input "314716"
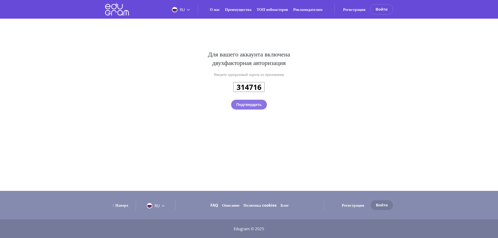
click at [253, 107] on button "Подтвердить" at bounding box center [249, 105] width 36 height 10
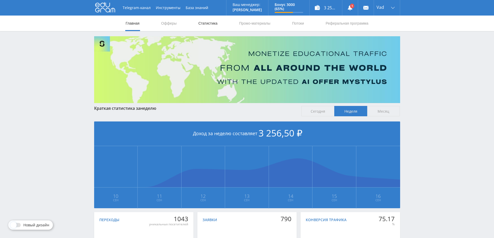
click at [205, 24] on link "Статистика" at bounding box center [208, 24] width 20 height 16
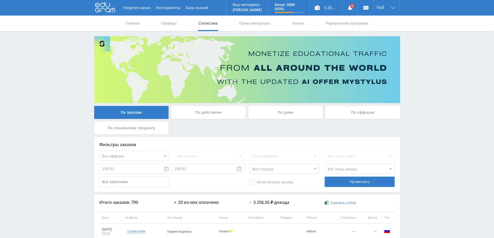
click at [284, 111] on div "По дням" at bounding box center [285, 112] width 75 height 13
click at [0, 0] on input "По дням" at bounding box center [0, 0] width 0 height 0
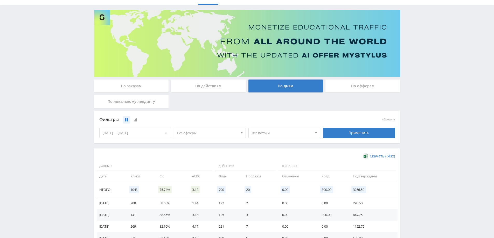
scroll to position [78, 0]
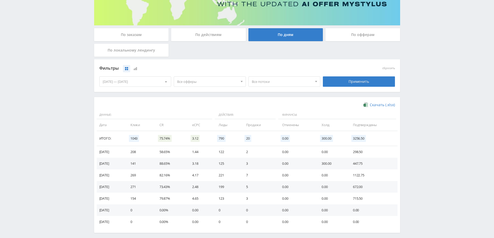
click at [13, 143] on div "Telegram-канал Инструменты База знаний Ваш менеджер: Alex Alex Online @edugram_…" at bounding box center [247, 91] width 494 height 339
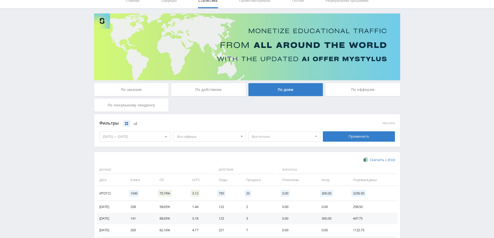
scroll to position [0, 0]
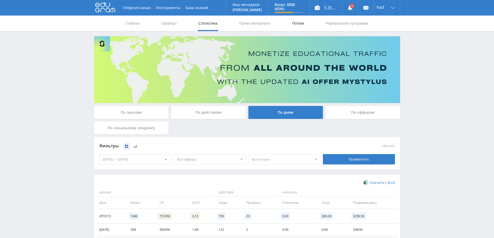
click at [301, 23] on link "Потоки" at bounding box center [297, 24] width 13 height 16
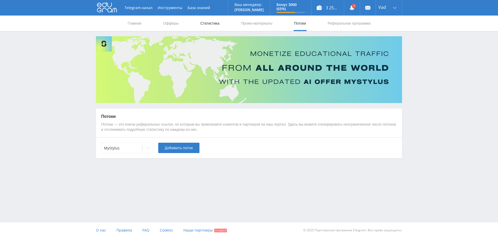
click at [206, 26] on link "Статистика" at bounding box center [210, 24] width 20 height 16
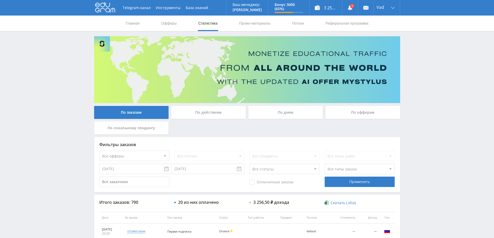
click at [290, 114] on div "По дням" at bounding box center [285, 112] width 75 height 13
click at [0, 0] on input "По дням" at bounding box center [0, 0] width 0 height 0
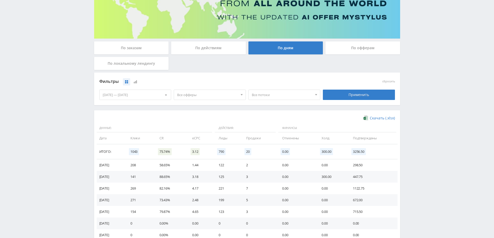
scroll to position [78, 0]
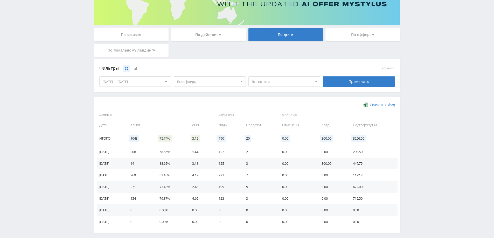
click at [267, 79] on span "Все потоки" at bounding box center [282, 82] width 61 height 10
drag, startPoint x: 309, startPoint y: 75, endPoint x: 314, endPoint y: 69, distance: 7.9
click at [309, 75] on div "Все потоки Все потоки default default default default default default default" at bounding box center [284, 81] width 75 height 15
click at [364, 36] on div "По офферам" at bounding box center [362, 34] width 75 height 13
click at [0, 0] on input "По офферам" at bounding box center [0, 0] width 0 height 0
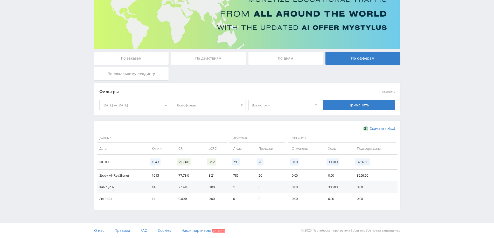
scroll to position [54, 0]
click at [202, 56] on div "По действиям" at bounding box center [208, 58] width 75 height 13
click at [0, 0] on input "По действиям" at bounding box center [0, 0] width 0 height 0
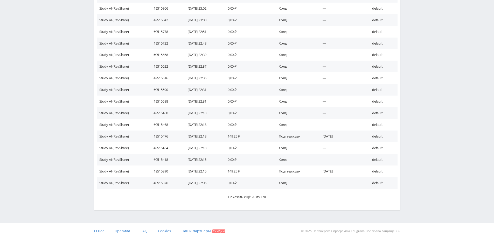
scroll to position [255, 0]
drag, startPoint x: 233, startPoint y: 135, endPoint x: 249, endPoint y: 136, distance: 16.6
click at [249, 136] on td "149,25 ₽" at bounding box center [247, 136] width 51 height 12
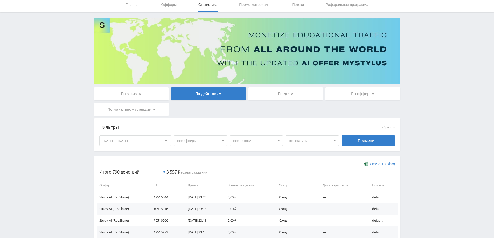
scroll to position [0, 0]
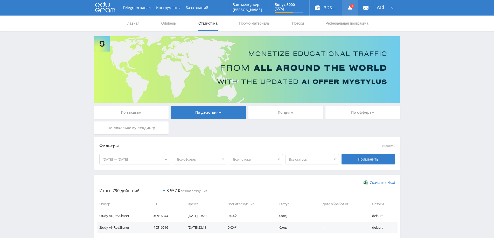
click at [350, 8] on use at bounding box center [350, 7] width 5 height 5
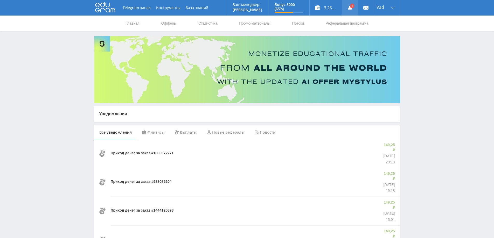
click at [351, 9] on use at bounding box center [350, 7] width 5 height 5
click at [168, 24] on link "Офферы" at bounding box center [169, 24] width 17 height 16
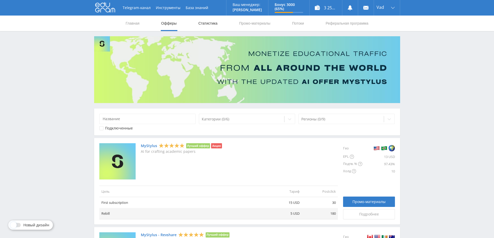
click at [213, 17] on link "Статистика" at bounding box center [208, 24] width 20 height 16
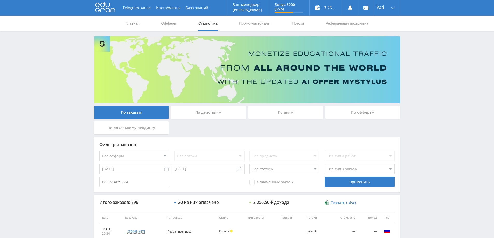
click at [344, 111] on div "По офферам" at bounding box center [362, 112] width 75 height 13
click at [0, 0] on input "По офферам" at bounding box center [0, 0] width 0 height 0
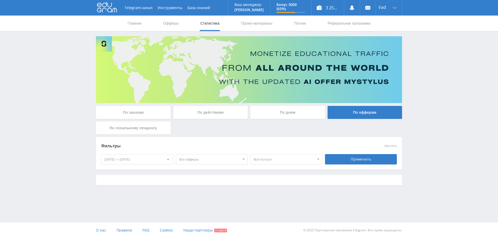
click at [307, 111] on div "По дням" at bounding box center [287, 112] width 75 height 13
click at [0, 0] on input "По дням" at bounding box center [0, 0] width 0 height 0
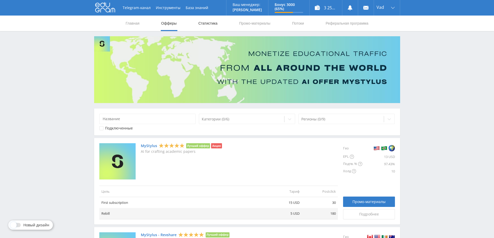
click at [209, 23] on link "Статистика" at bounding box center [208, 24] width 20 height 16
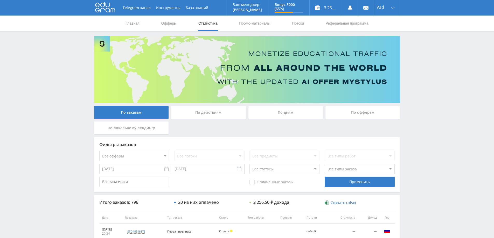
click at [289, 115] on div "По дням" at bounding box center [285, 112] width 75 height 13
click at [0, 0] on input "По дням" at bounding box center [0, 0] width 0 height 0
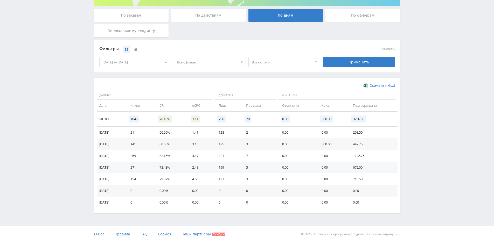
scroll to position [101, 0]
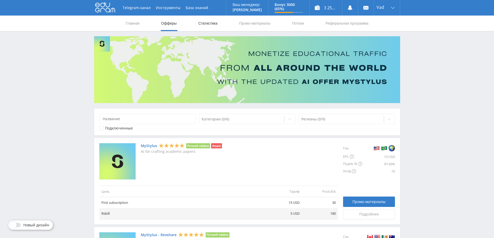
click at [206, 24] on link "Статистика" at bounding box center [208, 24] width 20 height 16
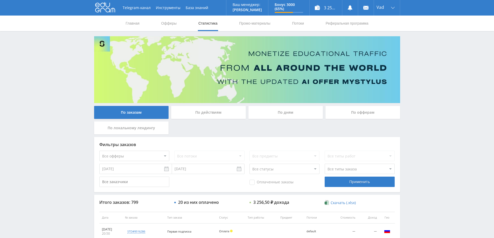
click at [292, 109] on div "По дням" at bounding box center [285, 112] width 75 height 13
click at [0, 0] on input "По дням" at bounding box center [0, 0] width 0 height 0
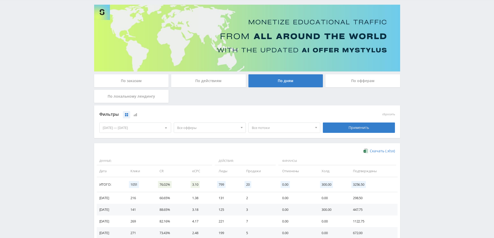
scroll to position [101, 0]
